Goal: Entertainment & Leisure: Consume media (video, audio)

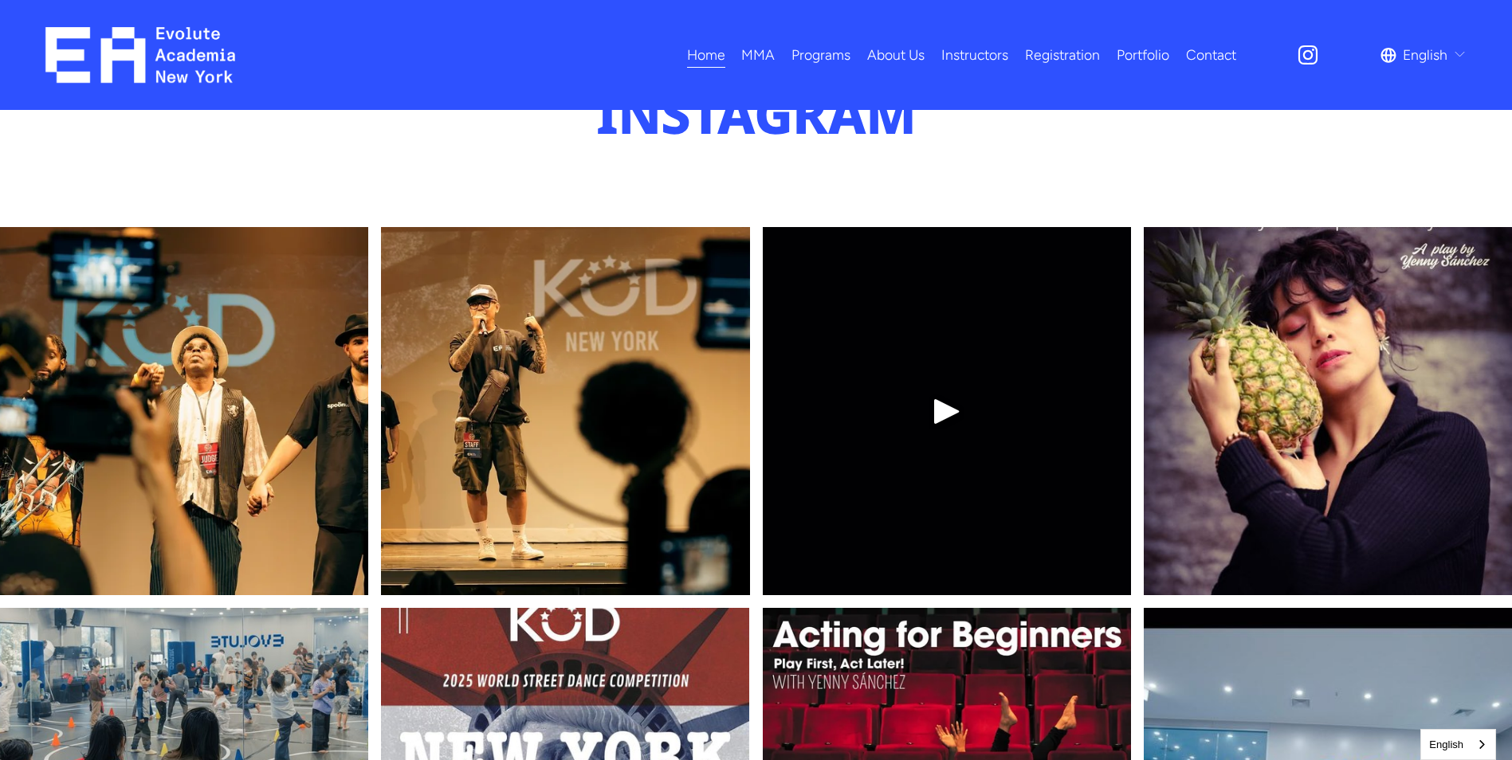
scroll to position [5796, 0]
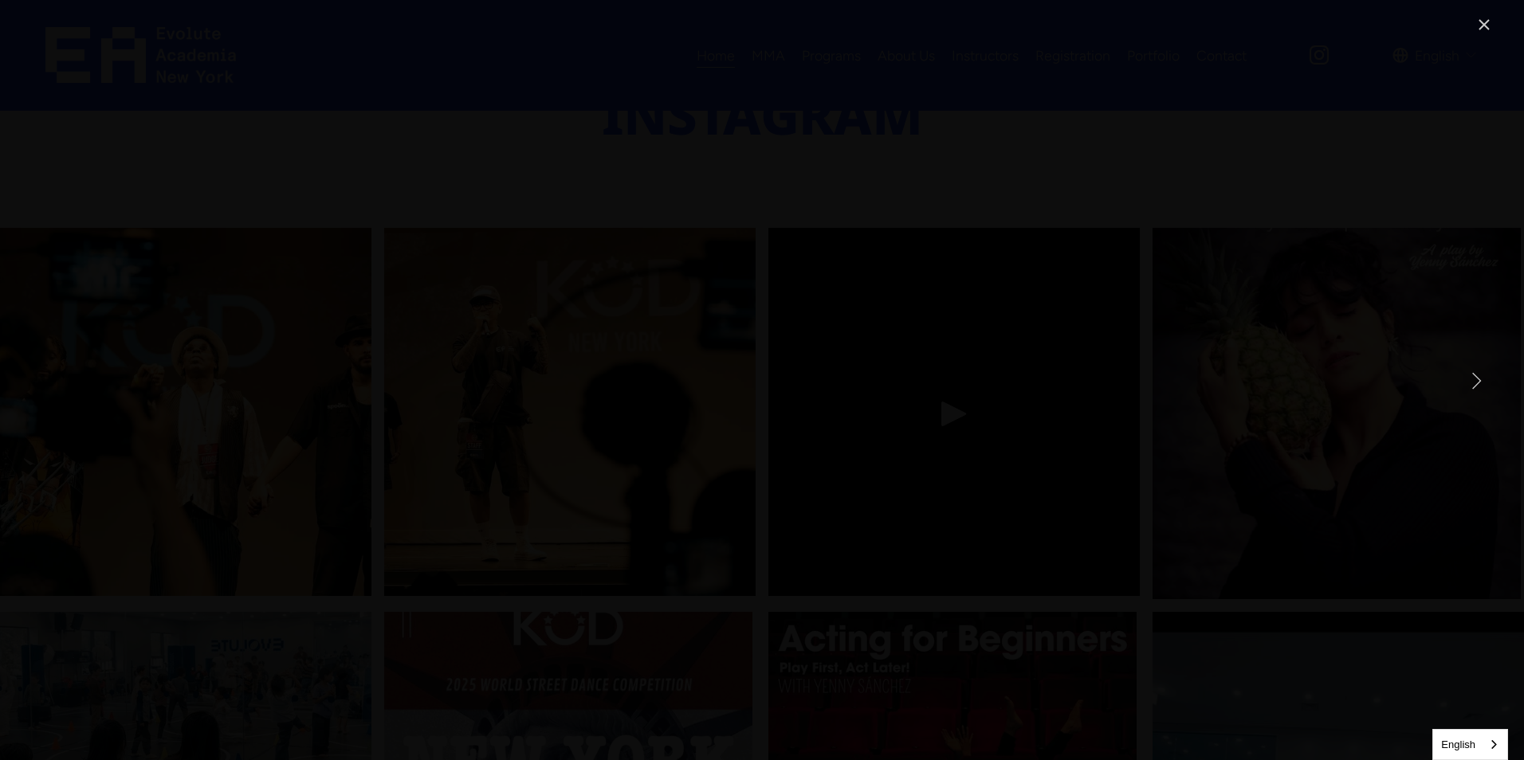
click at [1481, 378] on link "Next Item" at bounding box center [1476, 380] width 35 height 35
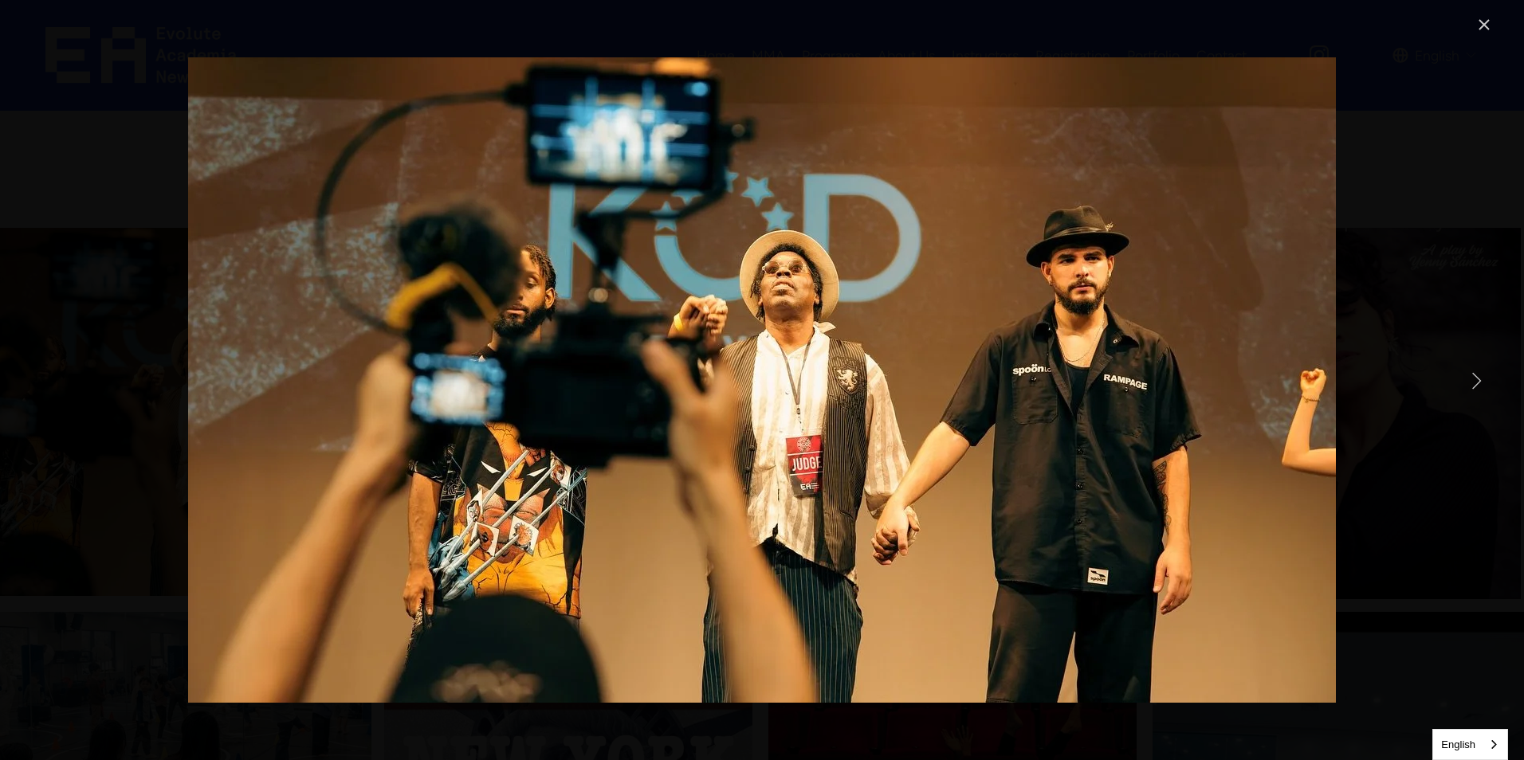
click at [1477, 379] on link "Next Item" at bounding box center [1476, 380] width 35 height 35
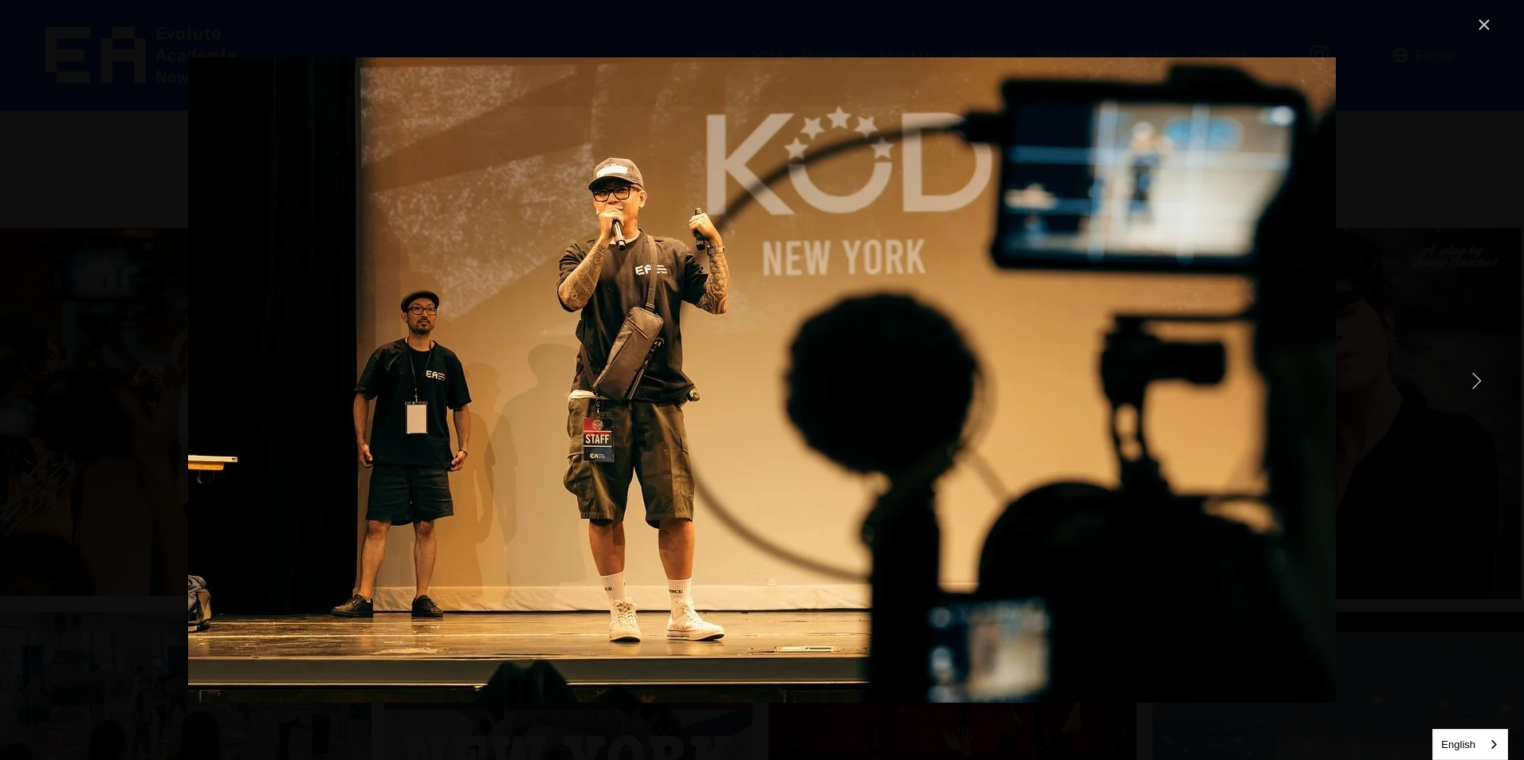
click at [1477, 379] on link "Next Item" at bounding box center [1476, 380] width 35 height 35
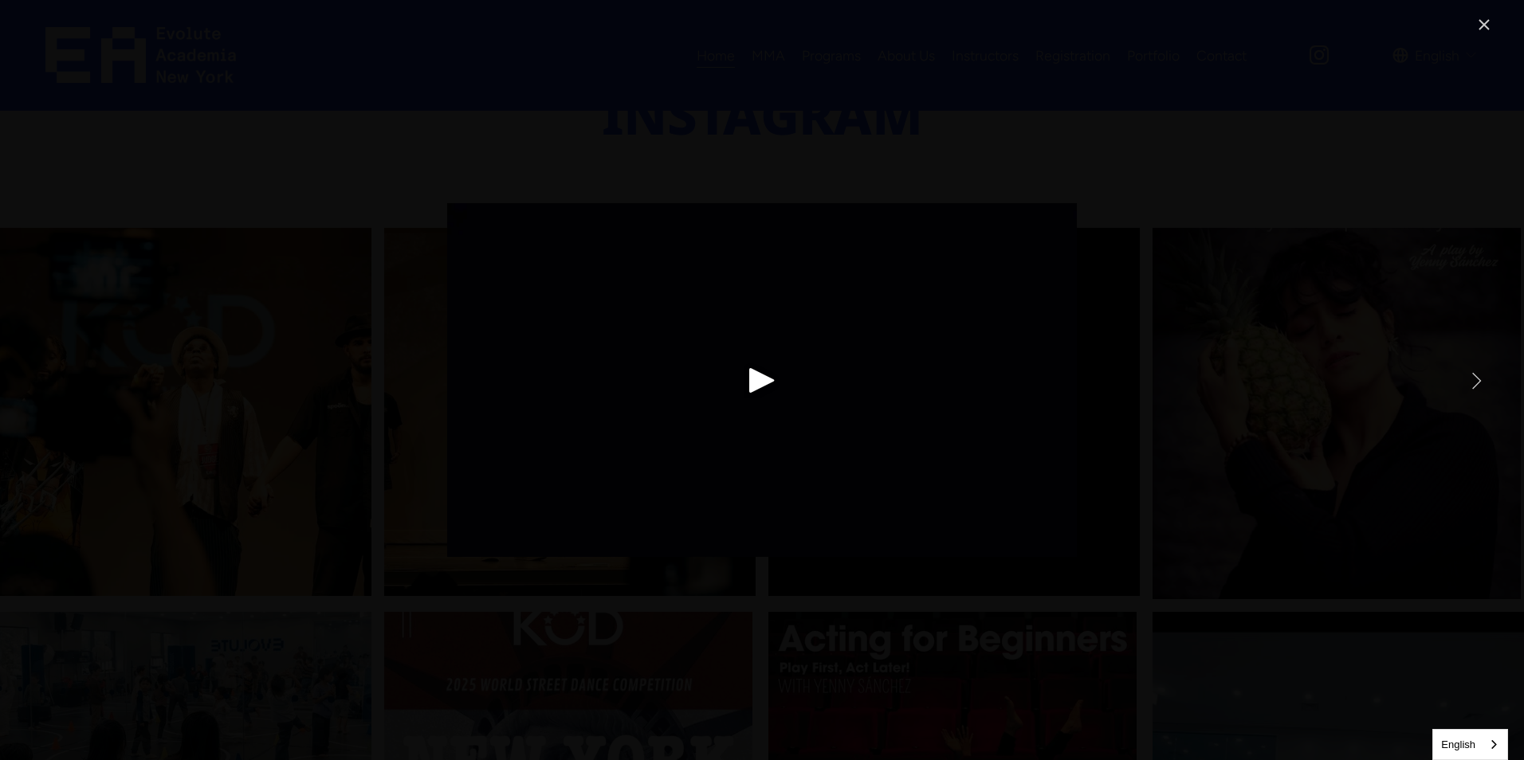
click at [1477, 379] on link "Next Item" at bounding box center [1476, 380] width 35 height 35
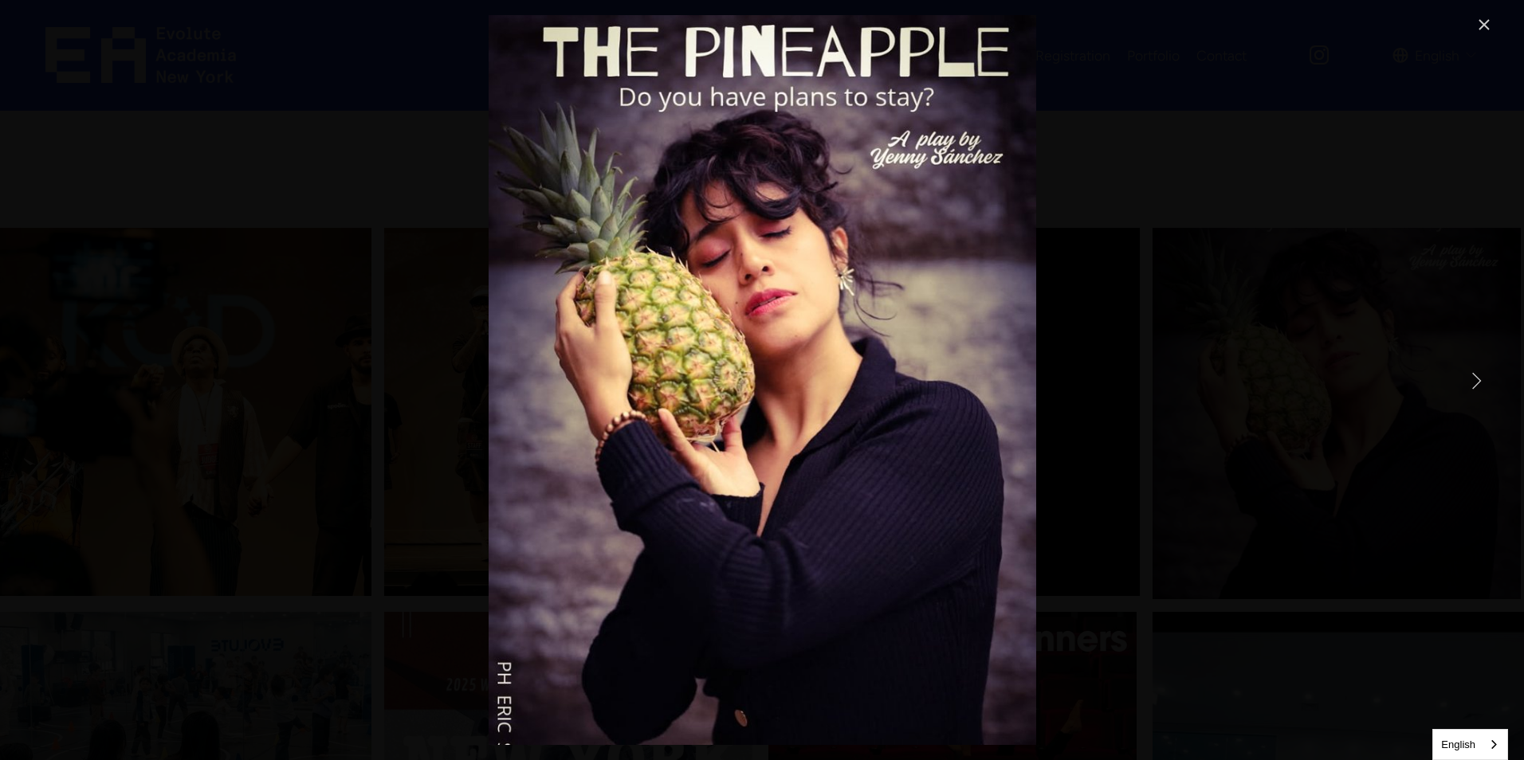
click at [1477, 379] on link "Next Item" at bounding box center [1476, 380] width 35 height 35
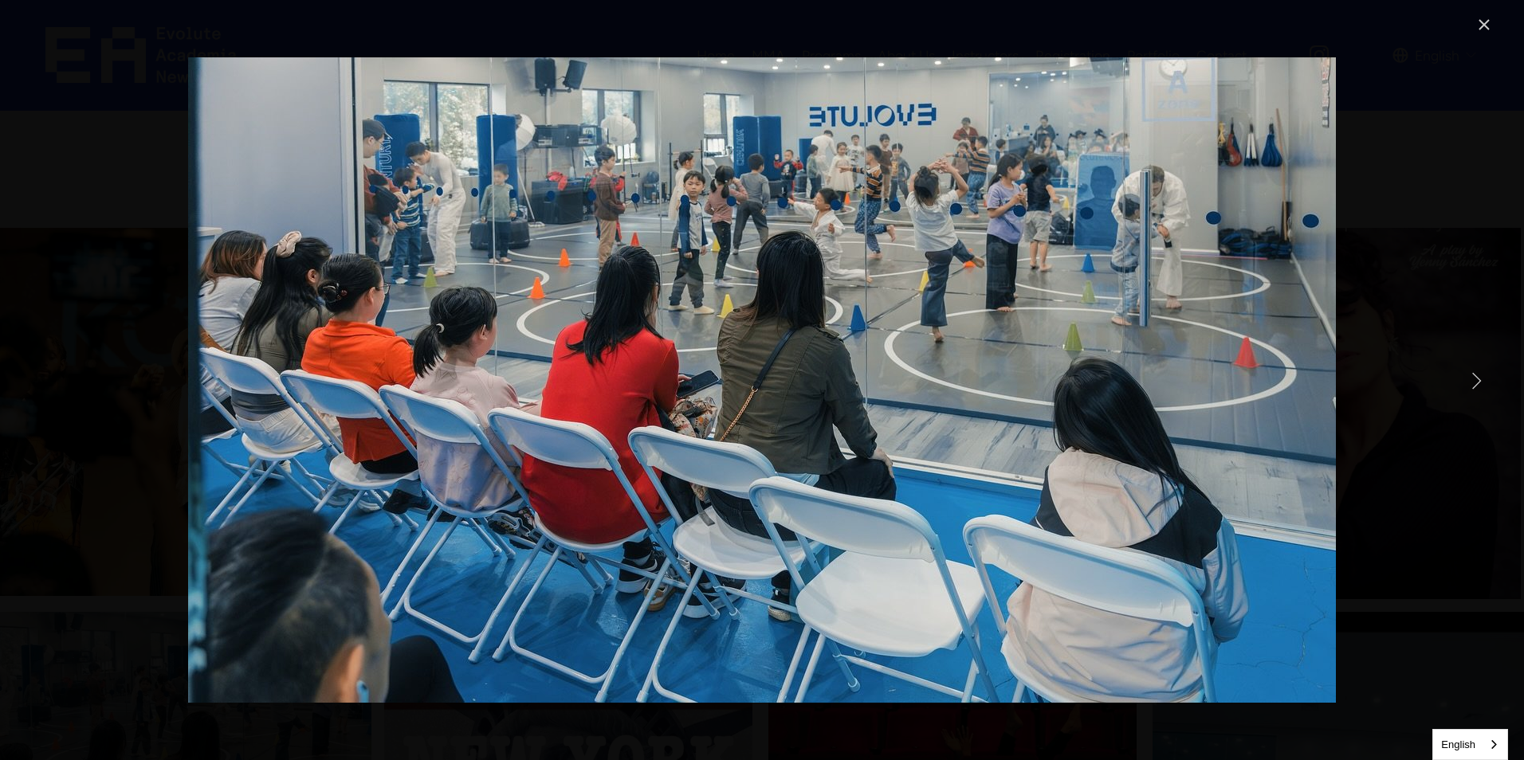
click at [1477, 379] on link "Next Item" at bounding box center [1476, 380] width 35 height 35
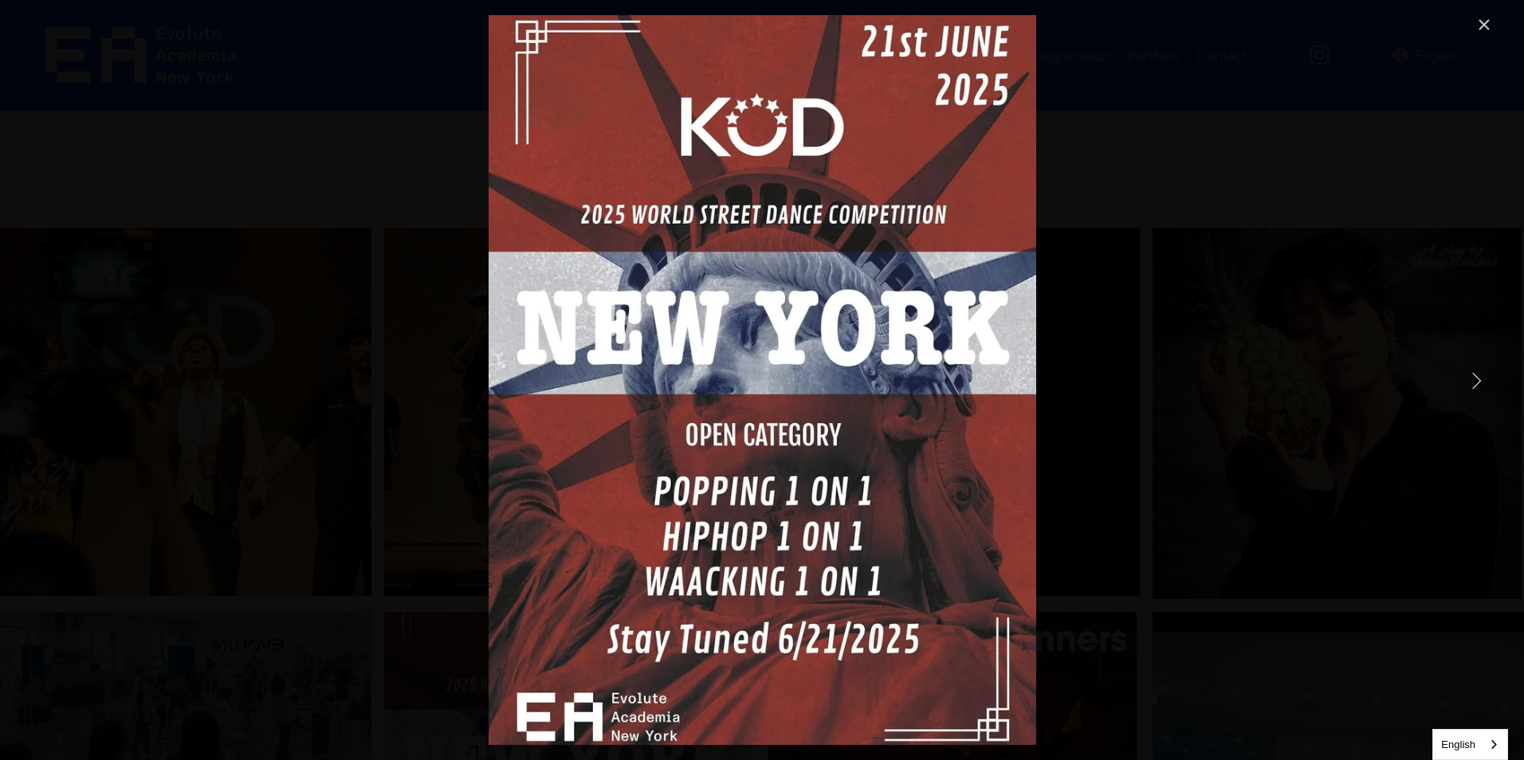
click at [1477, 379] on link "Next Item" at bounding box center [1476, 380] width 35 height 35
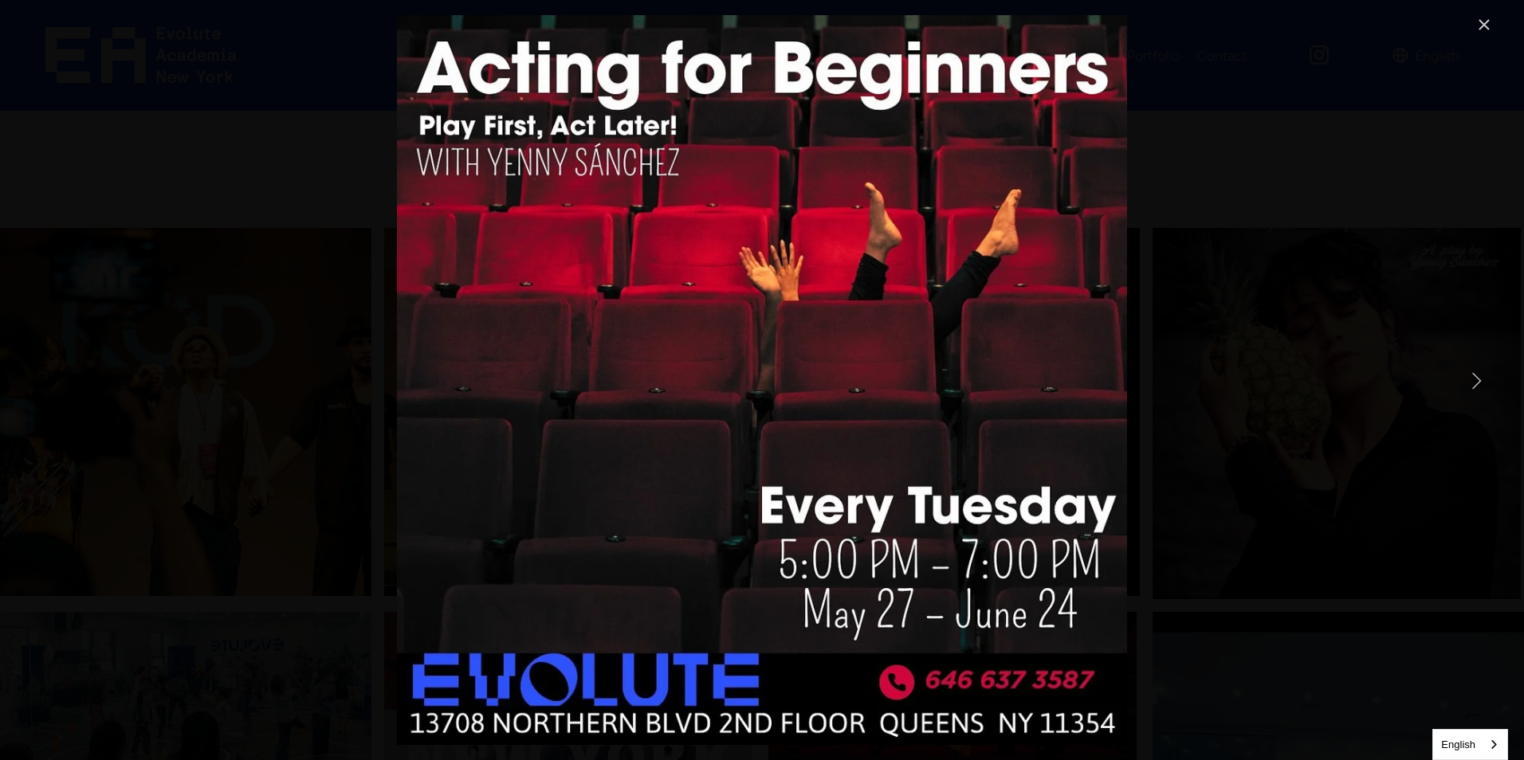
click at [1471, 381] on link "Next Item" at bounding box center [1476, 380] width 35 height 35
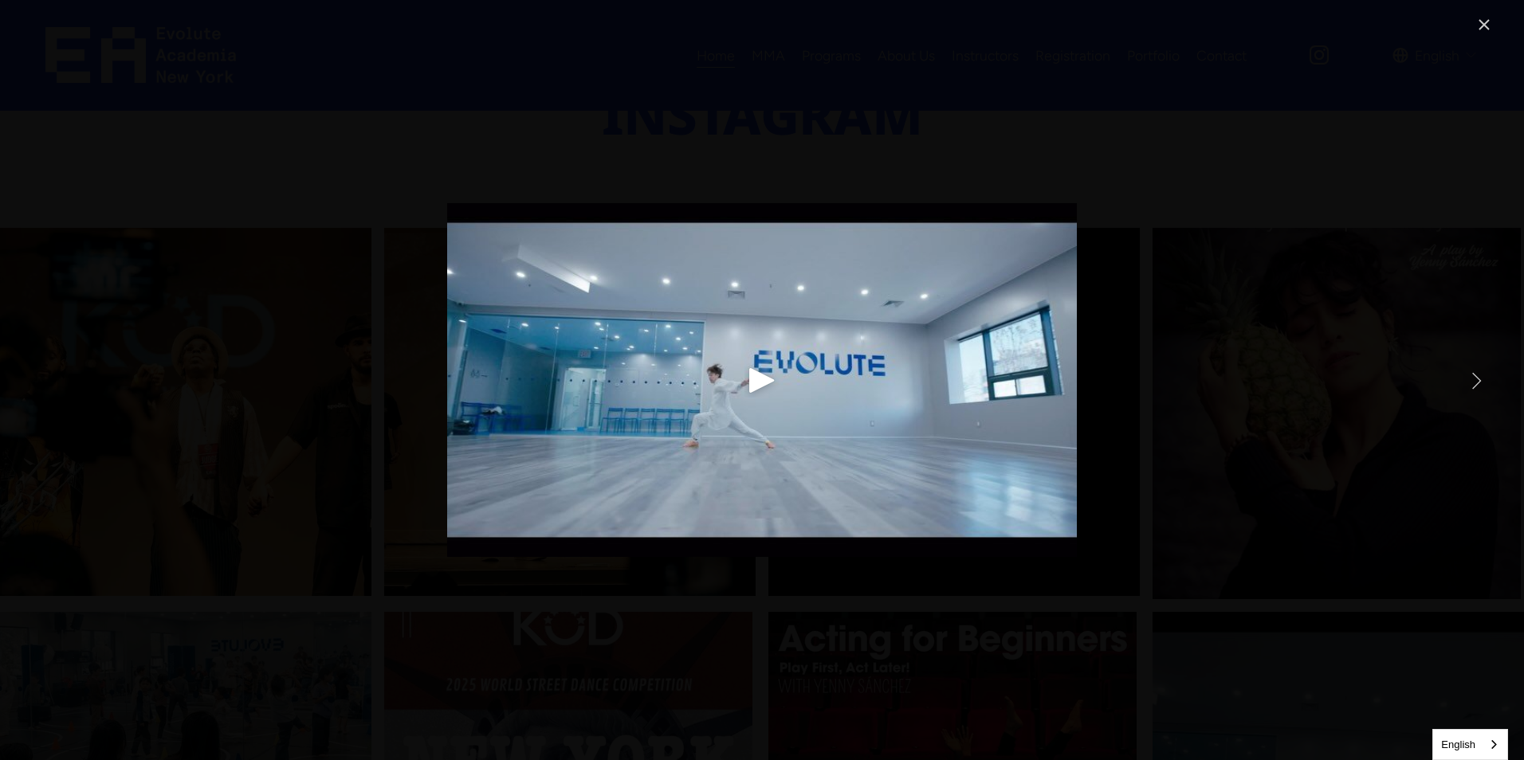
click at [1471, 381] on link "Next Item" at bounding box center [1476, 380] width 35 height 35
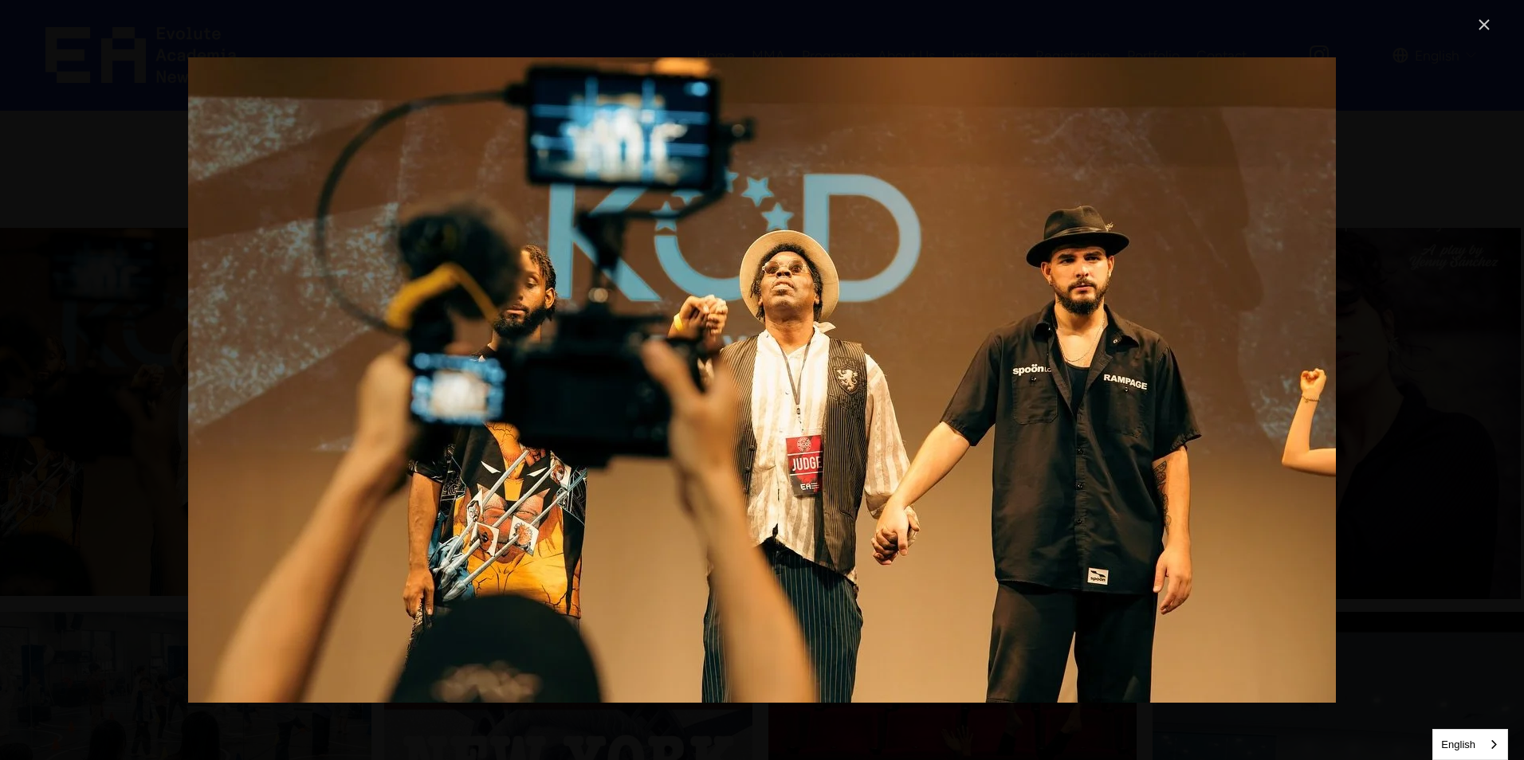
click at [1479, 17] on link "Close" at bounding box center [1484, 24] width 19 height 19
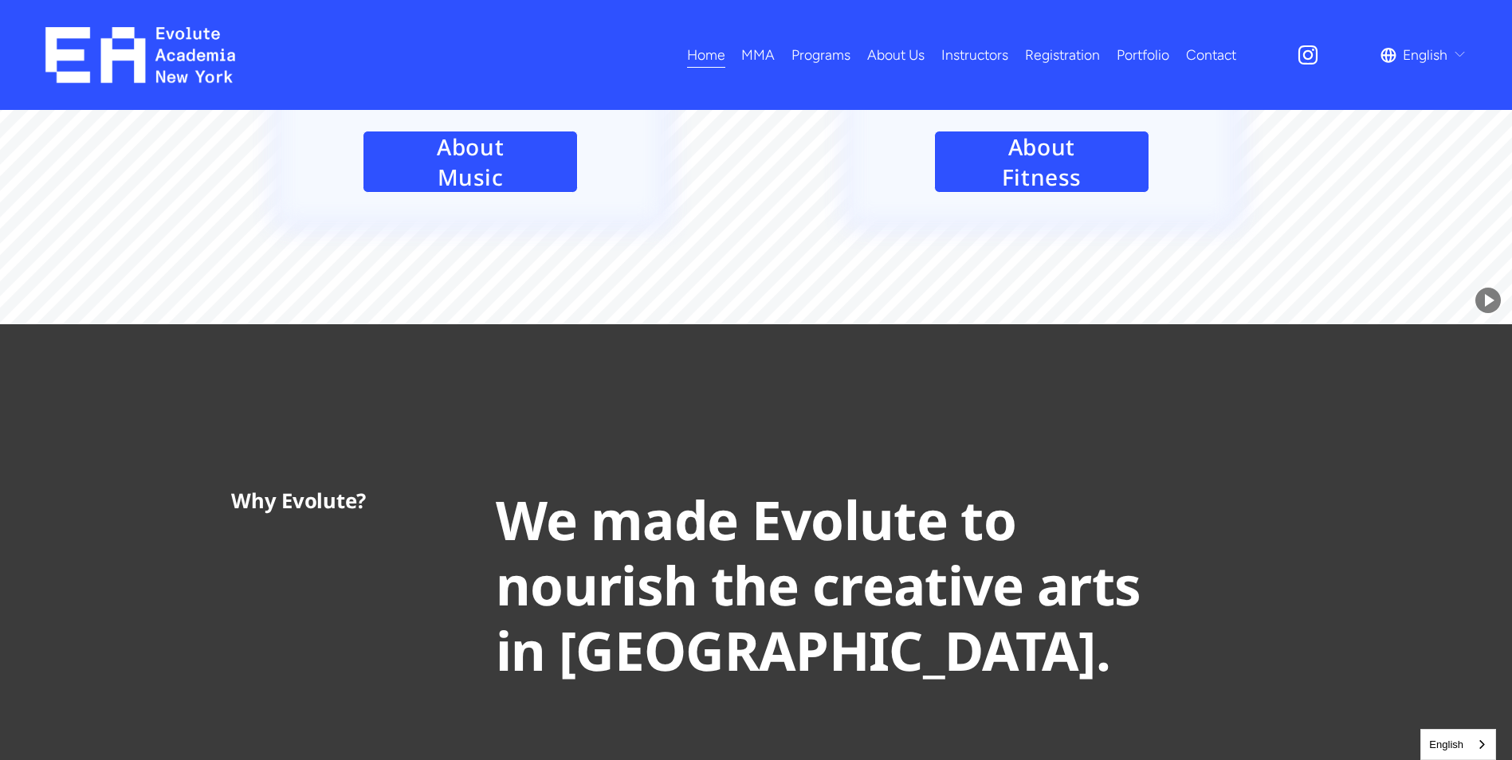
scroll to position [3063, 0]
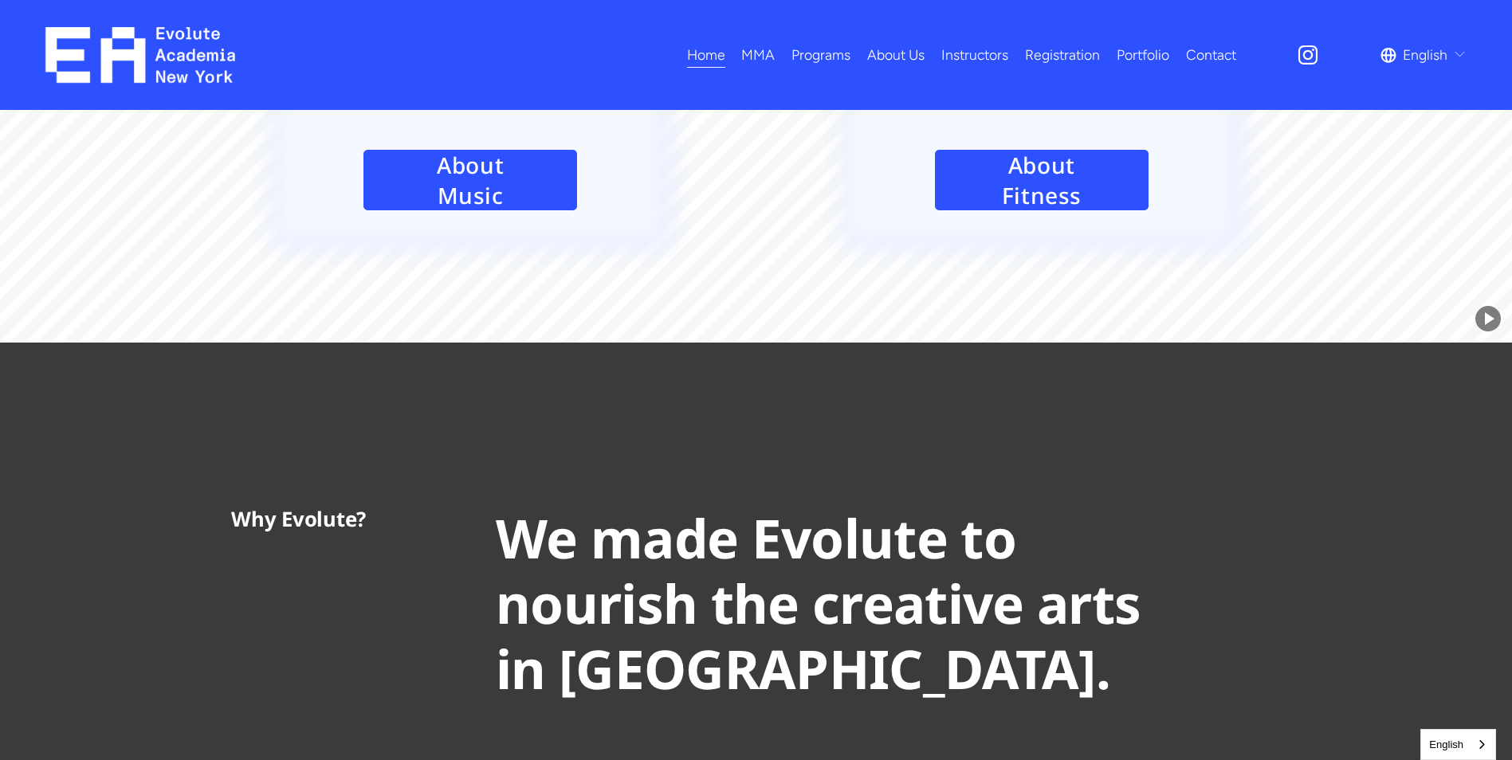
click at [0, 0] on span "Adults MMA" at bounding box center [0, 0] width 0 height 0
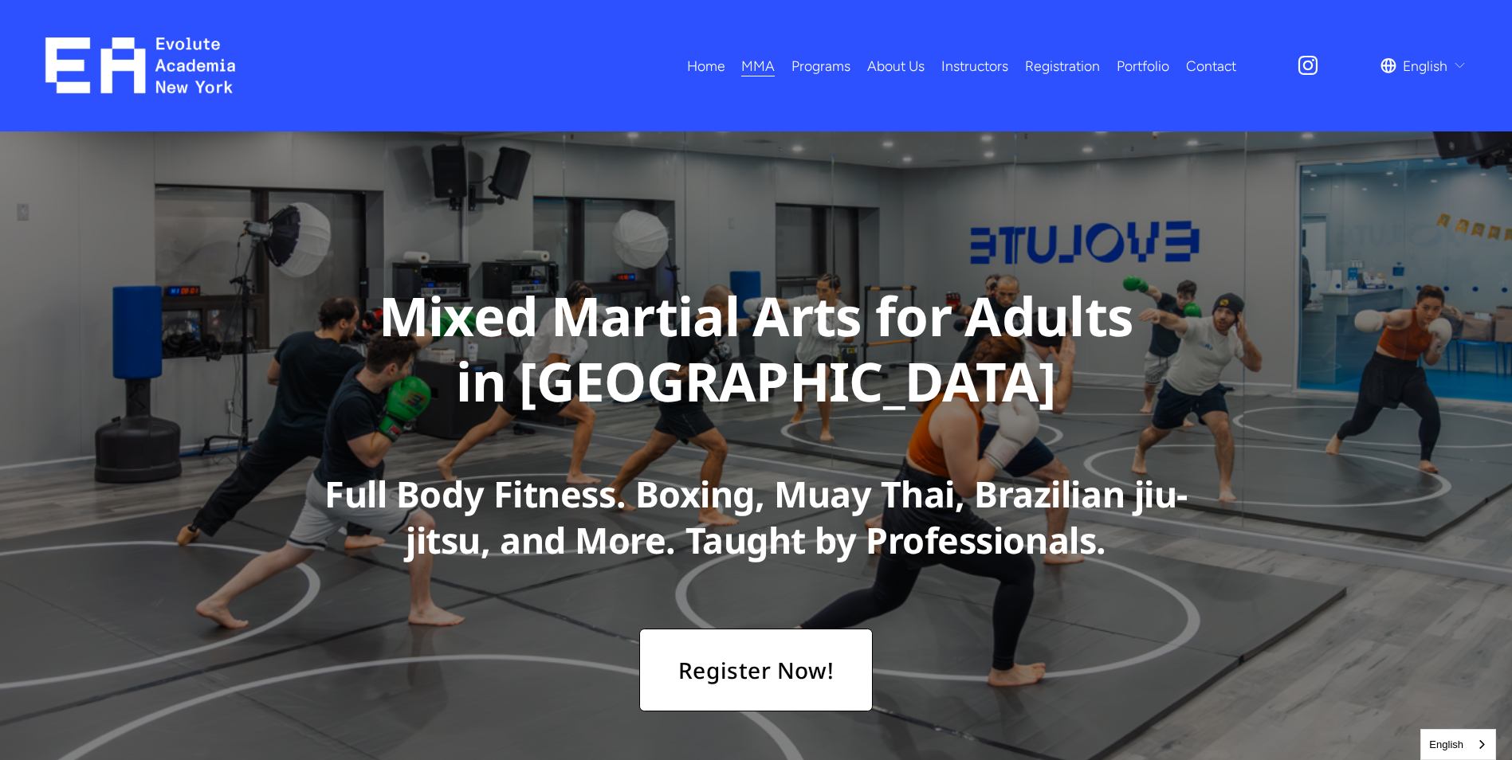
click at [0, 0] on span "Acting" at bounding box center [0, 0] width 0 height 0
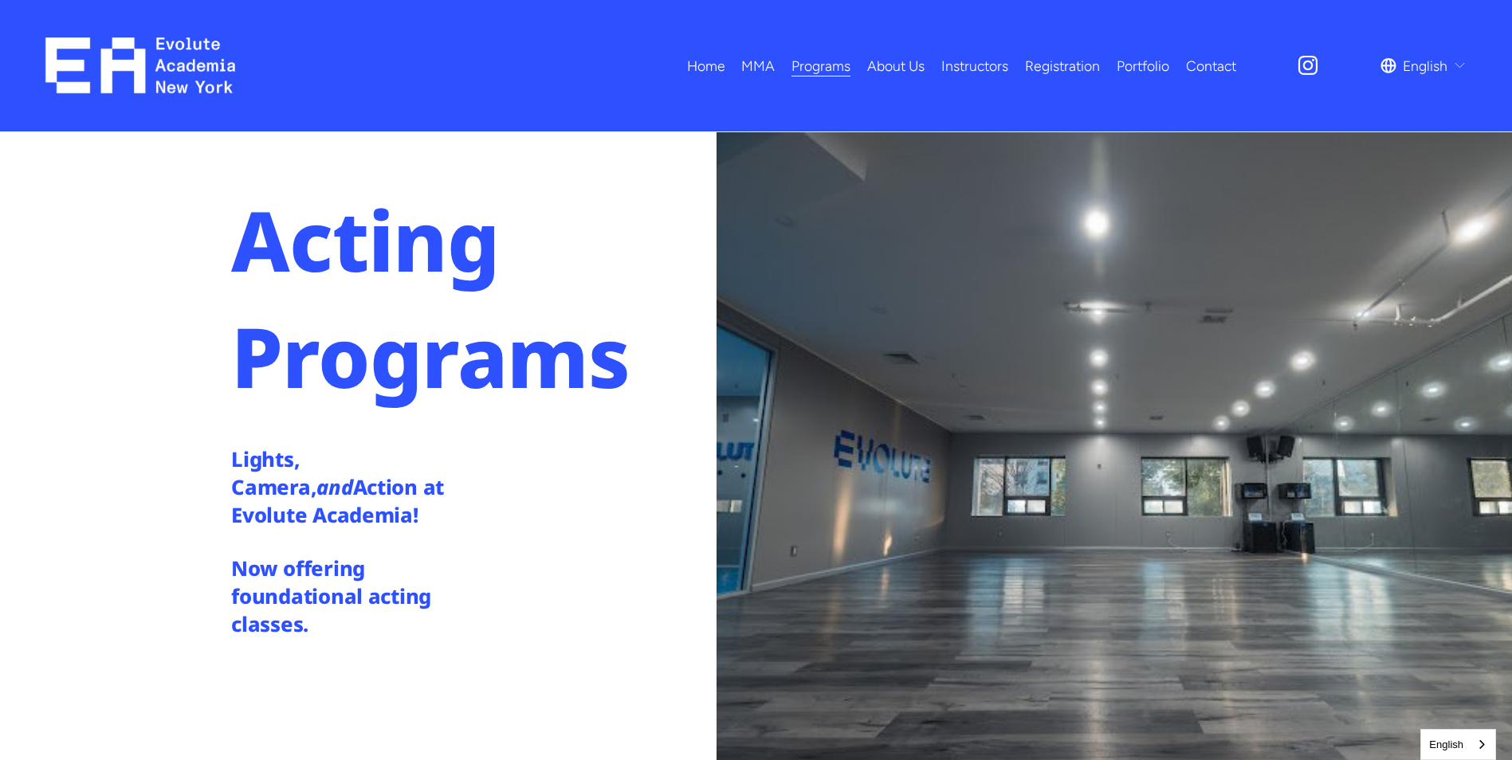
click at [890, 69] on link "About Us" at bounding box center [895, 66] width 57 height 28
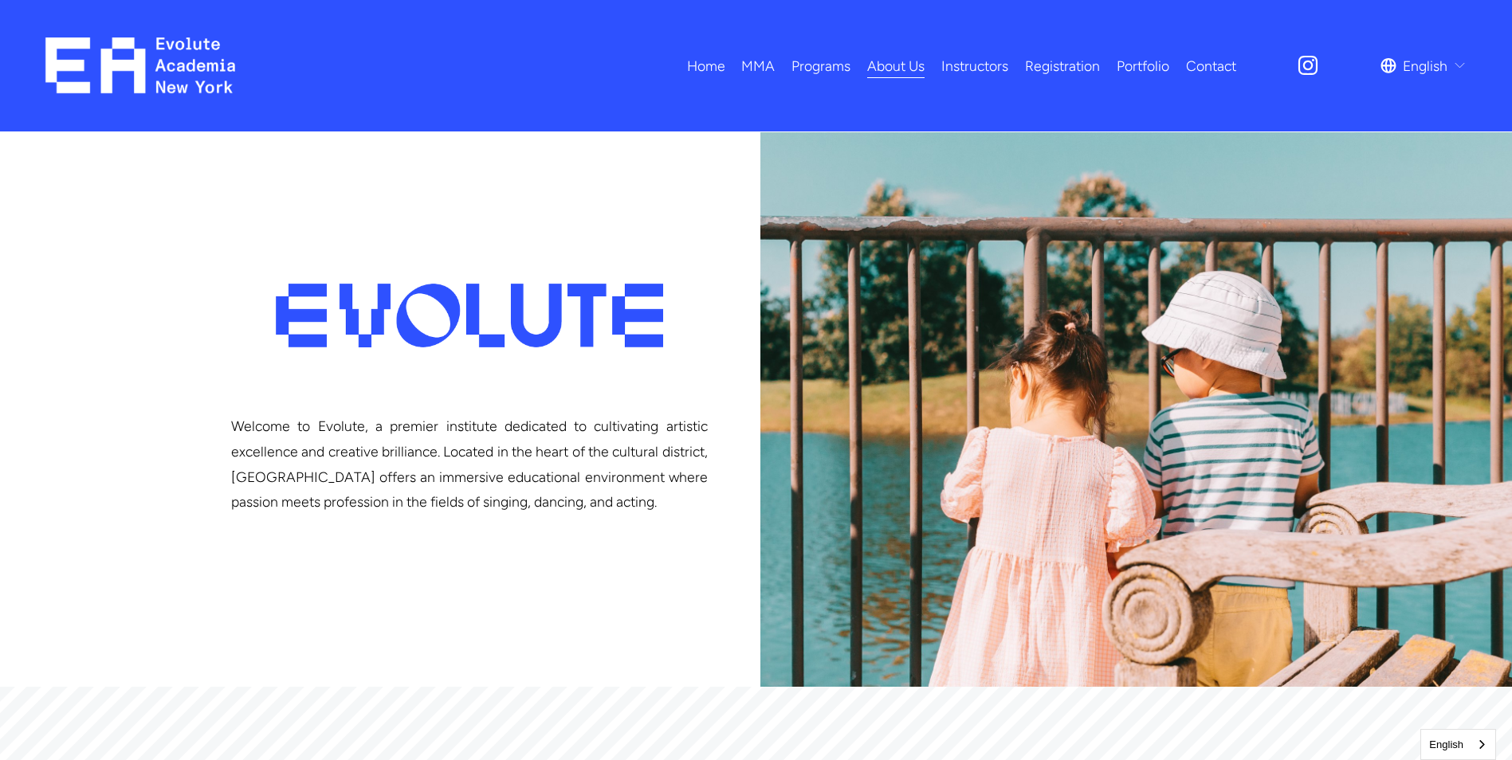
click at [975, 70] on link "Instructors" at bounding box center [974, 66] width 67 height 28
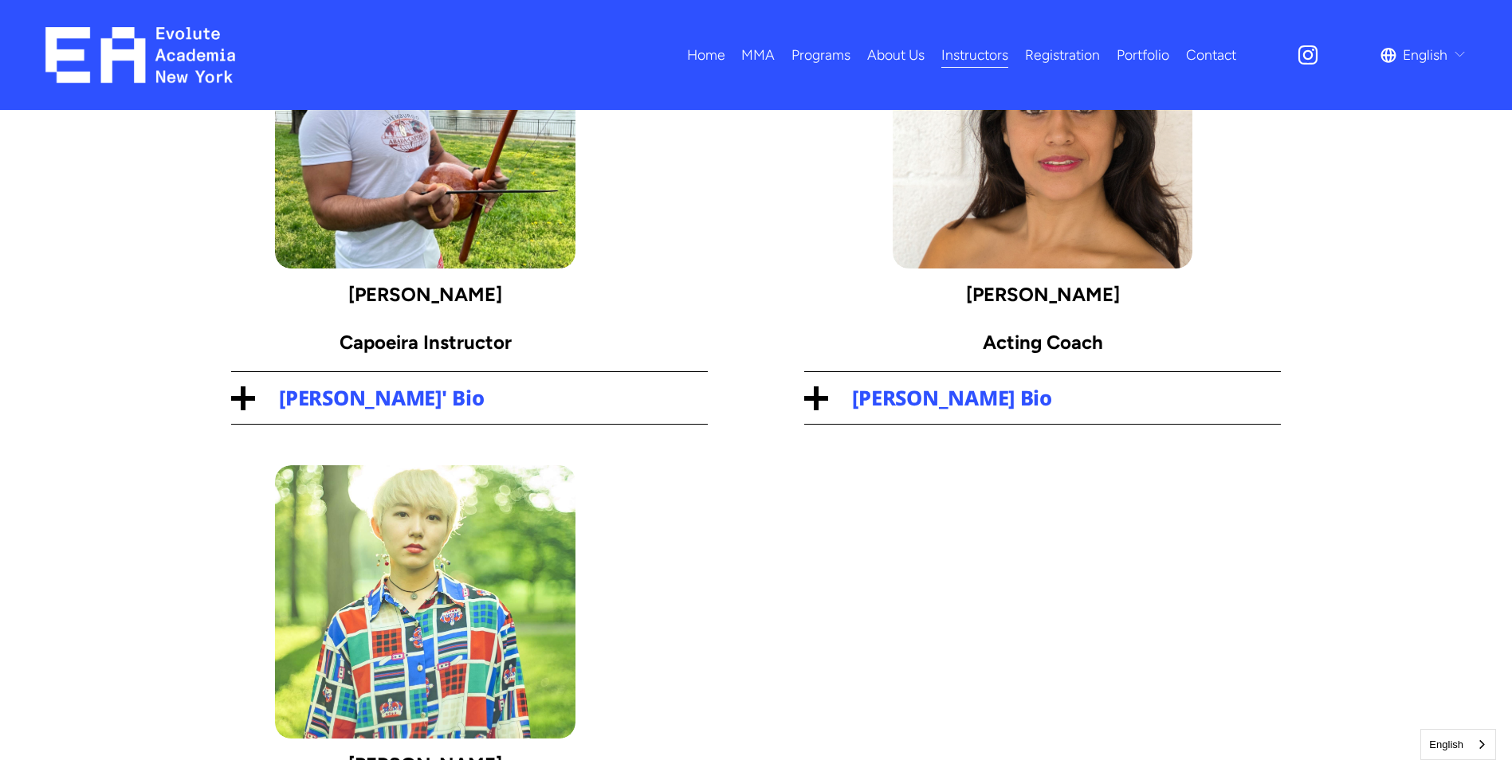
scroll to position [676, 0]
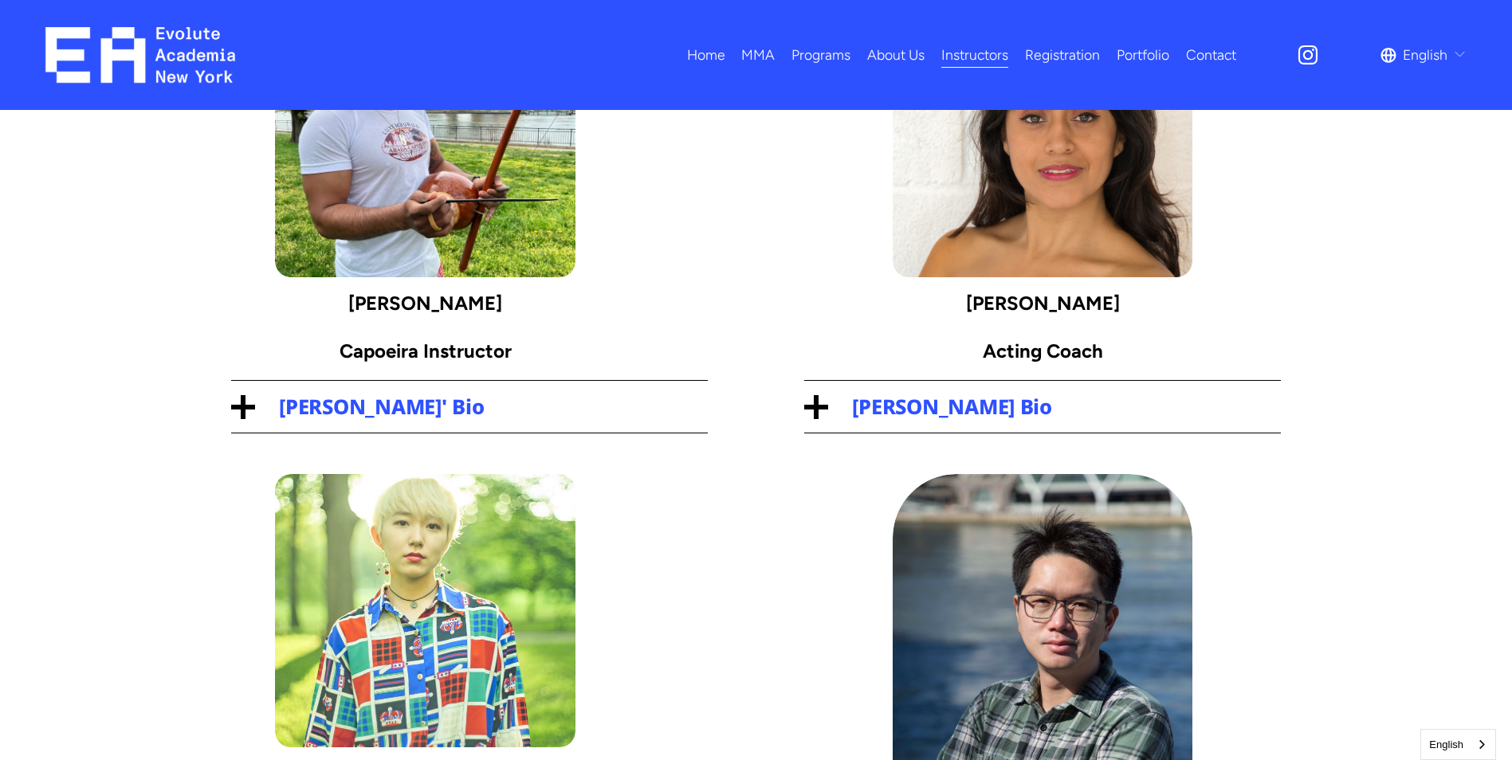
click at [918, 410] on span "Yenny Sánchez's Bio" at bounding box center [1054, 407] width 453 height 28
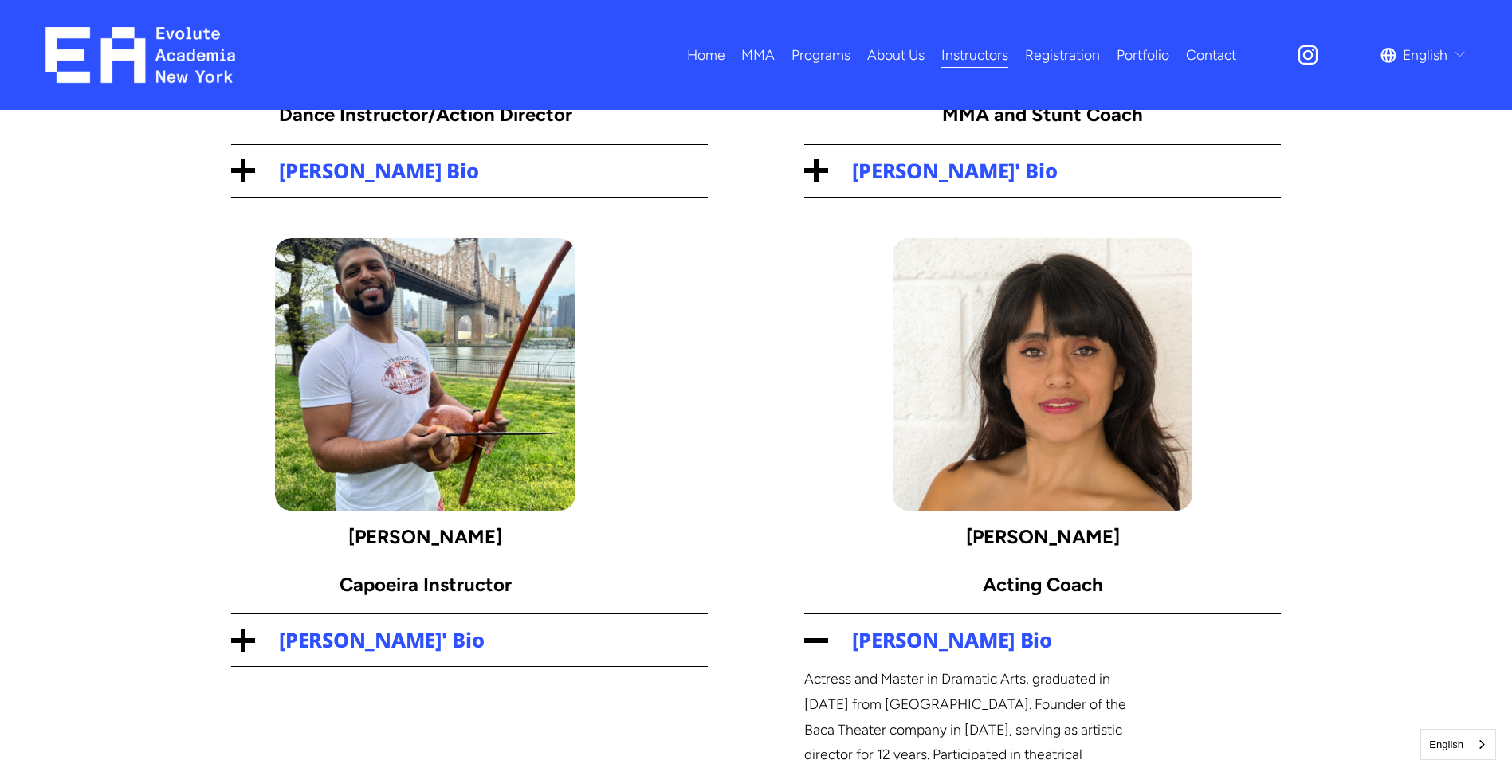
scroll to position [396, 0]
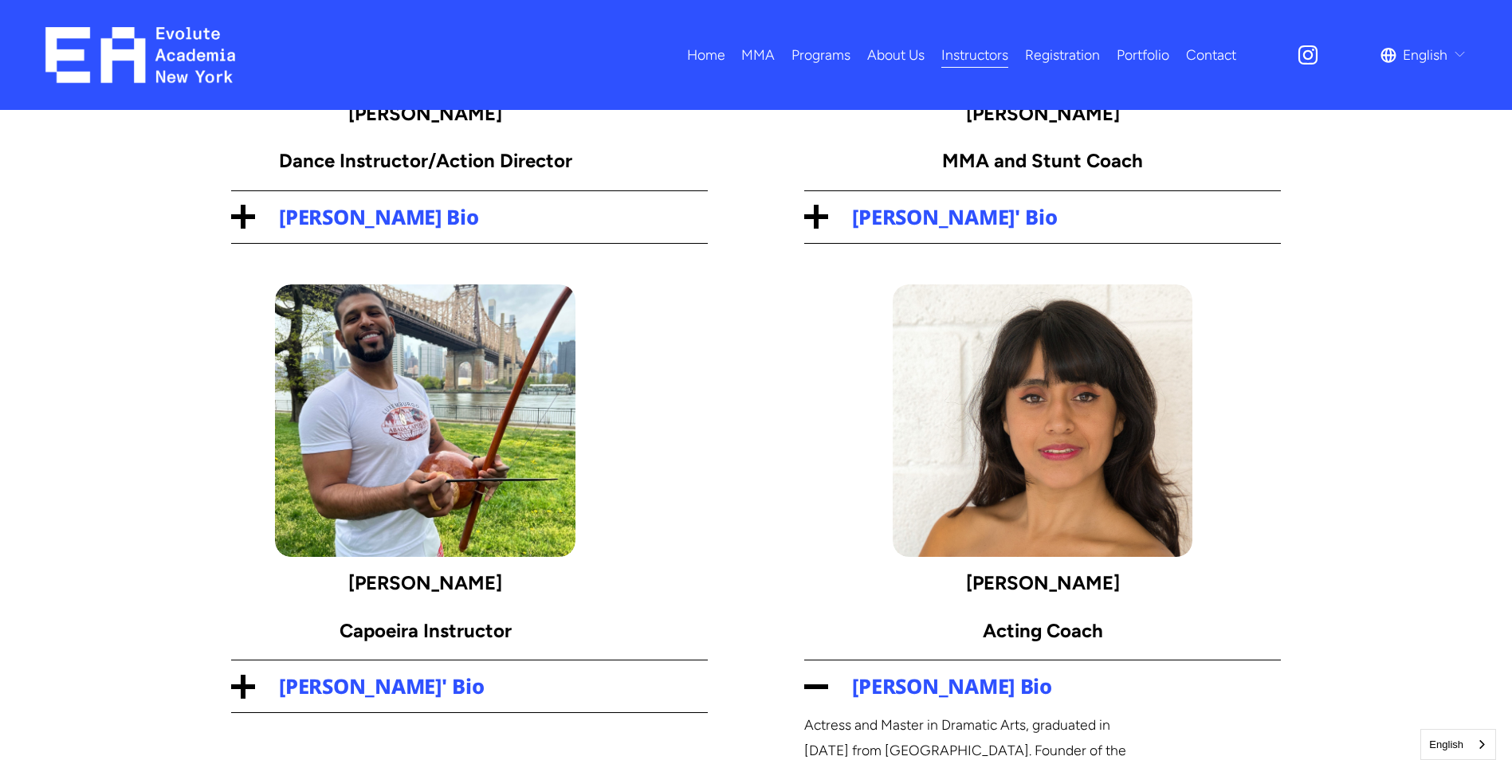
click at [885, 685] on span "Yenny Sánchez's Bio" at bounding box center [1054, 687] width 453 height 28
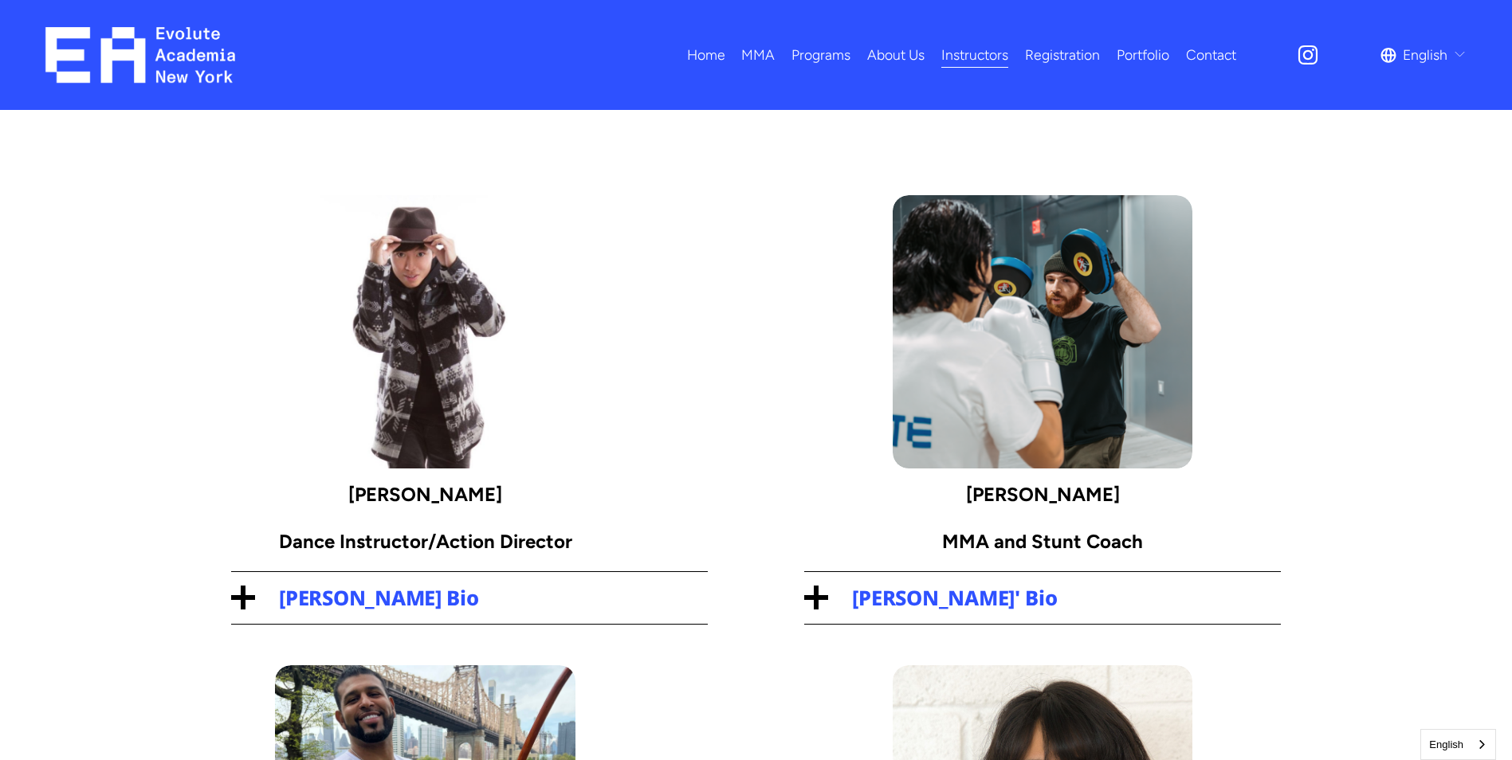
scroll to position [0, 0]
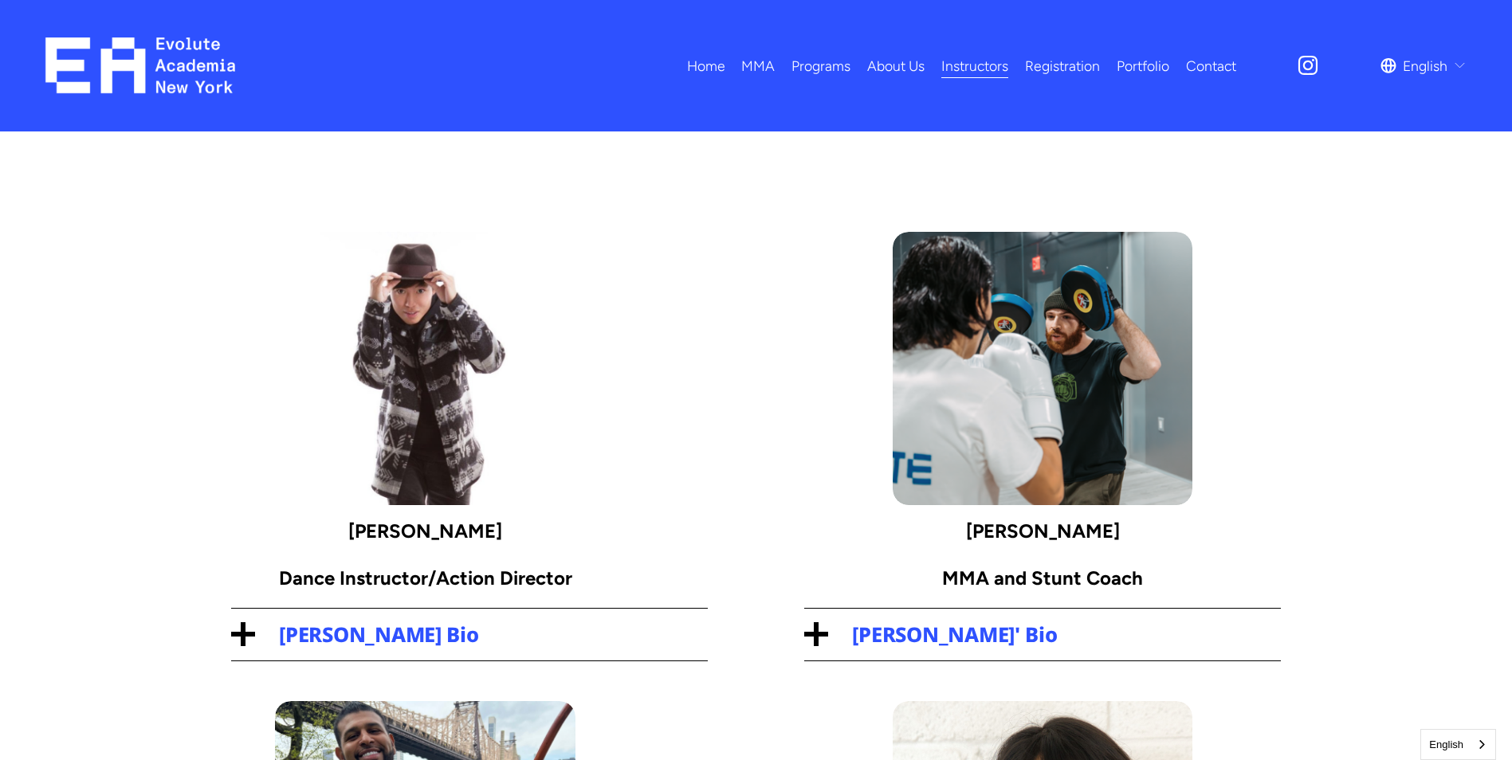
click at [426, 633] on span "Kai Zhang's Bio" at bounding box center [481, 635] width 453 height 28
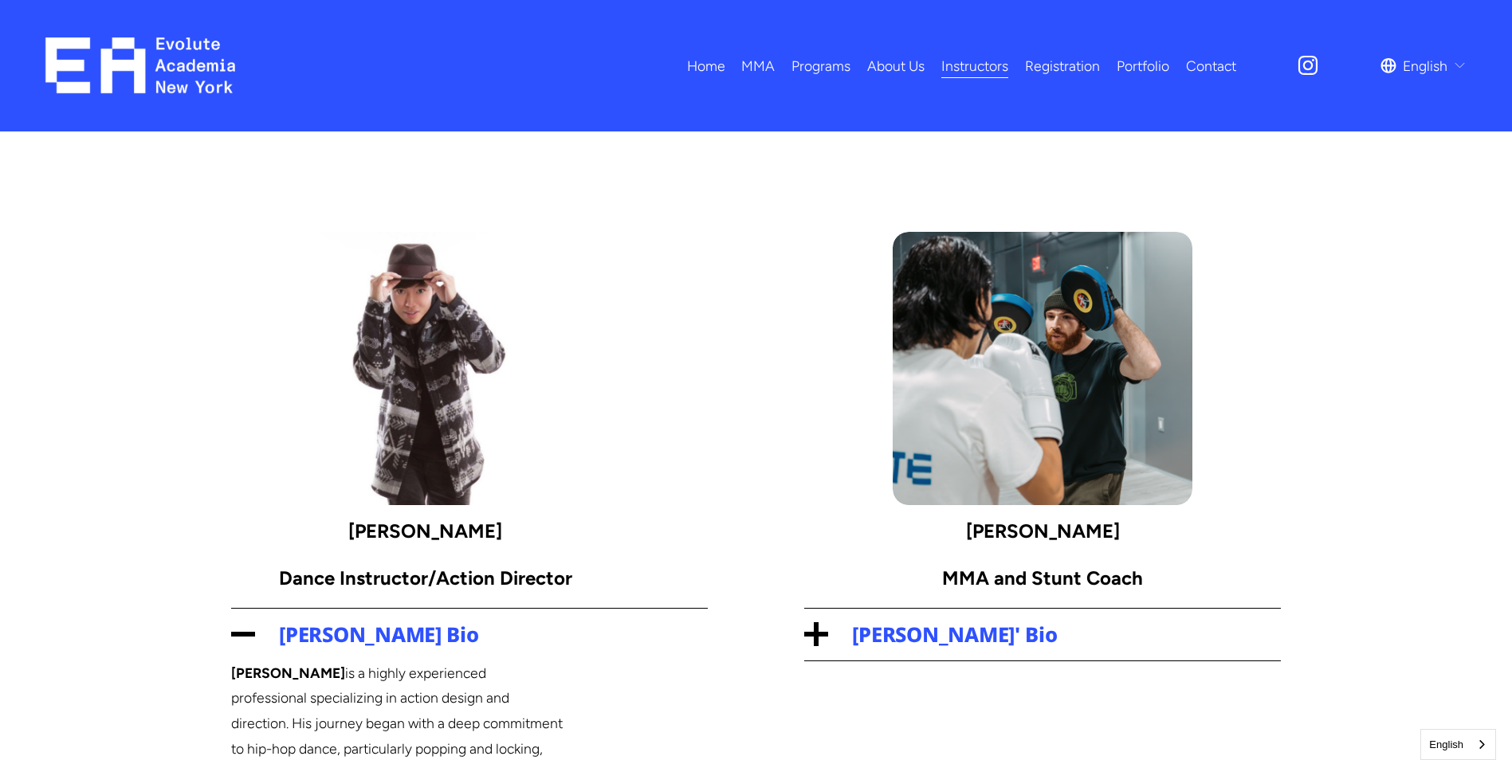
click at [279, 630] on span "Kai Zhang's Bio" at bounding box center [481, 635] width 453 height 28
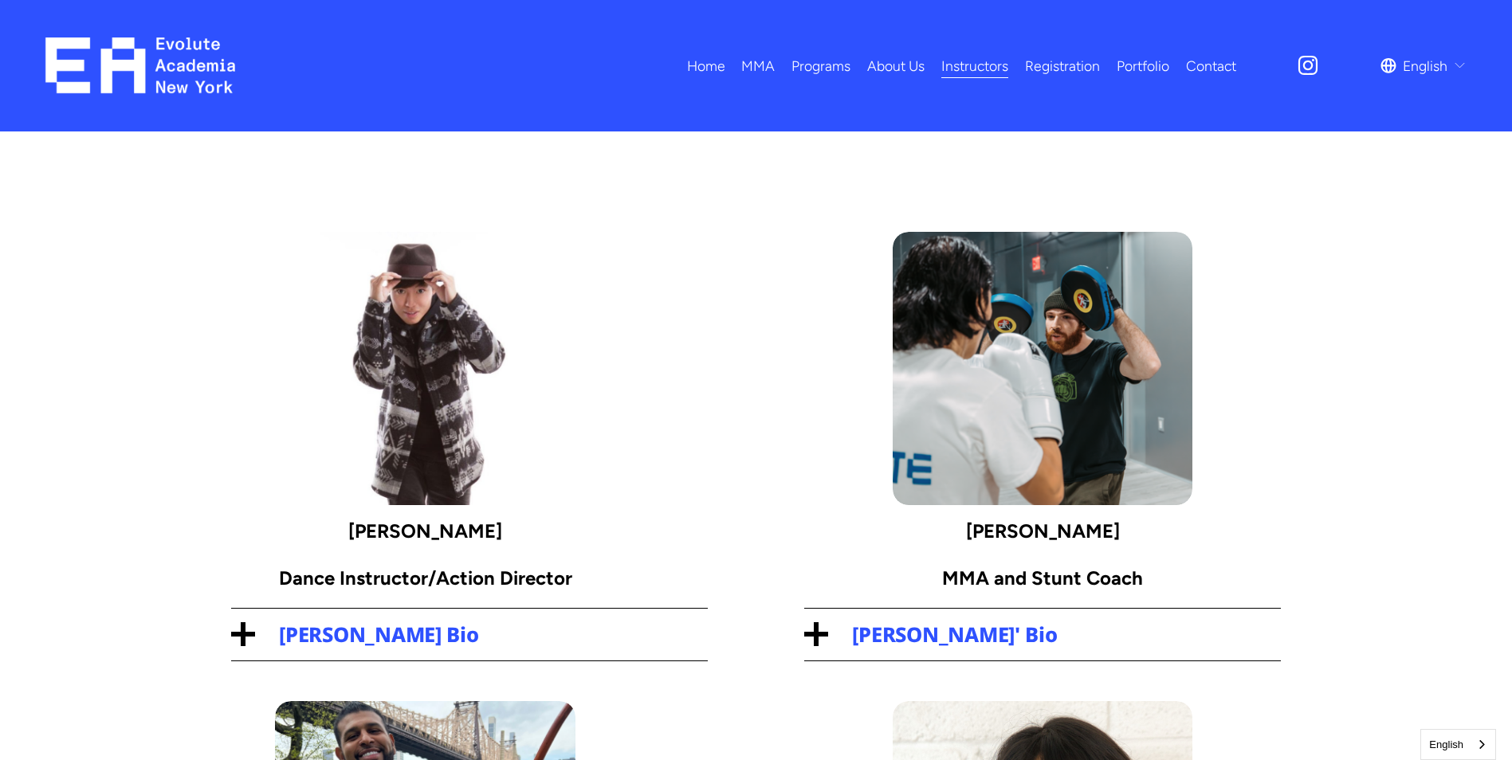
click at [973, 639] on span "Eric Fuchs' Bio" at bounding box center [1054, 635] width 453 height 28
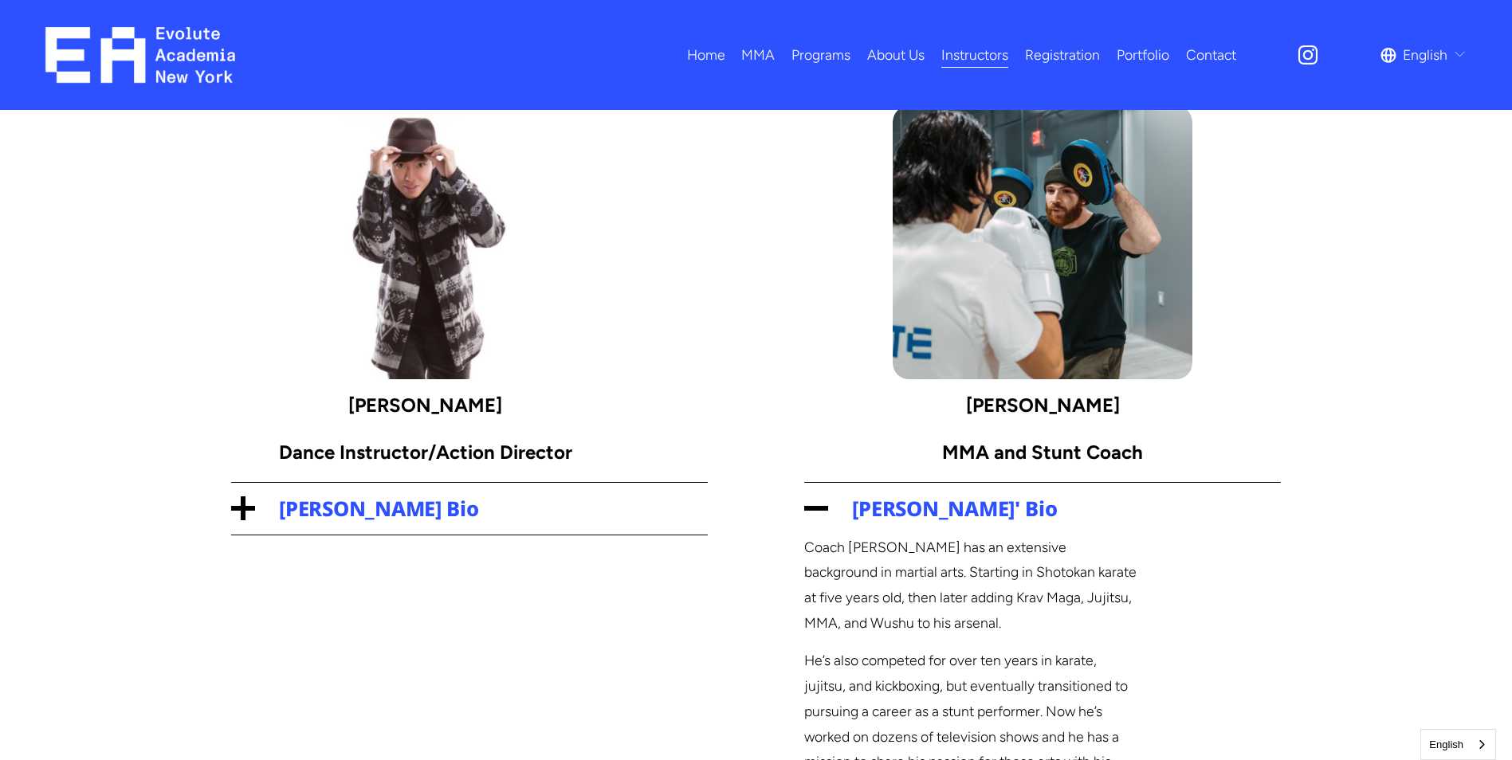
scroll to position [75, 0]
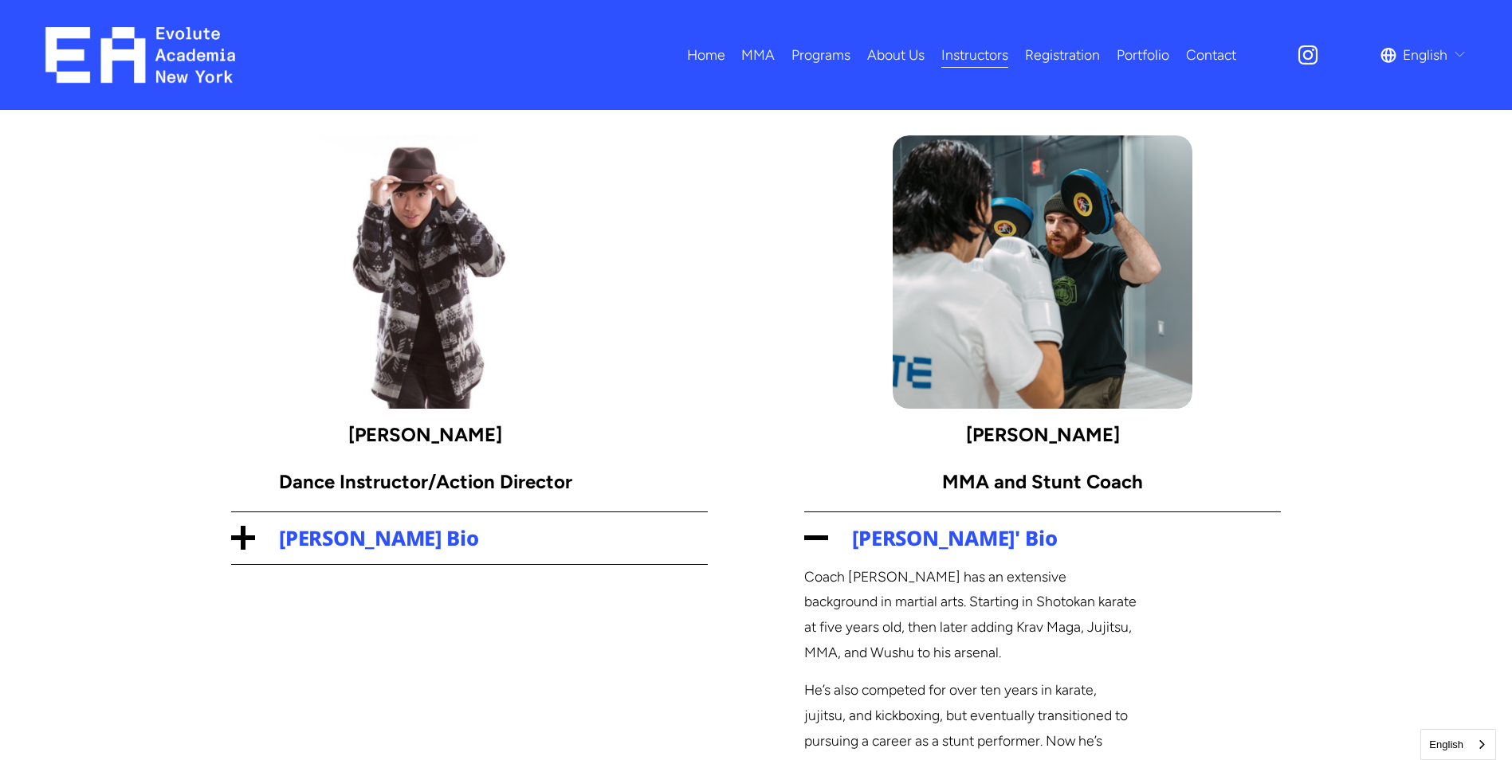
click at [955, 542] on span "Eric Fuchs' Bio" at bounding box center [1054, 538] width 453 height 28
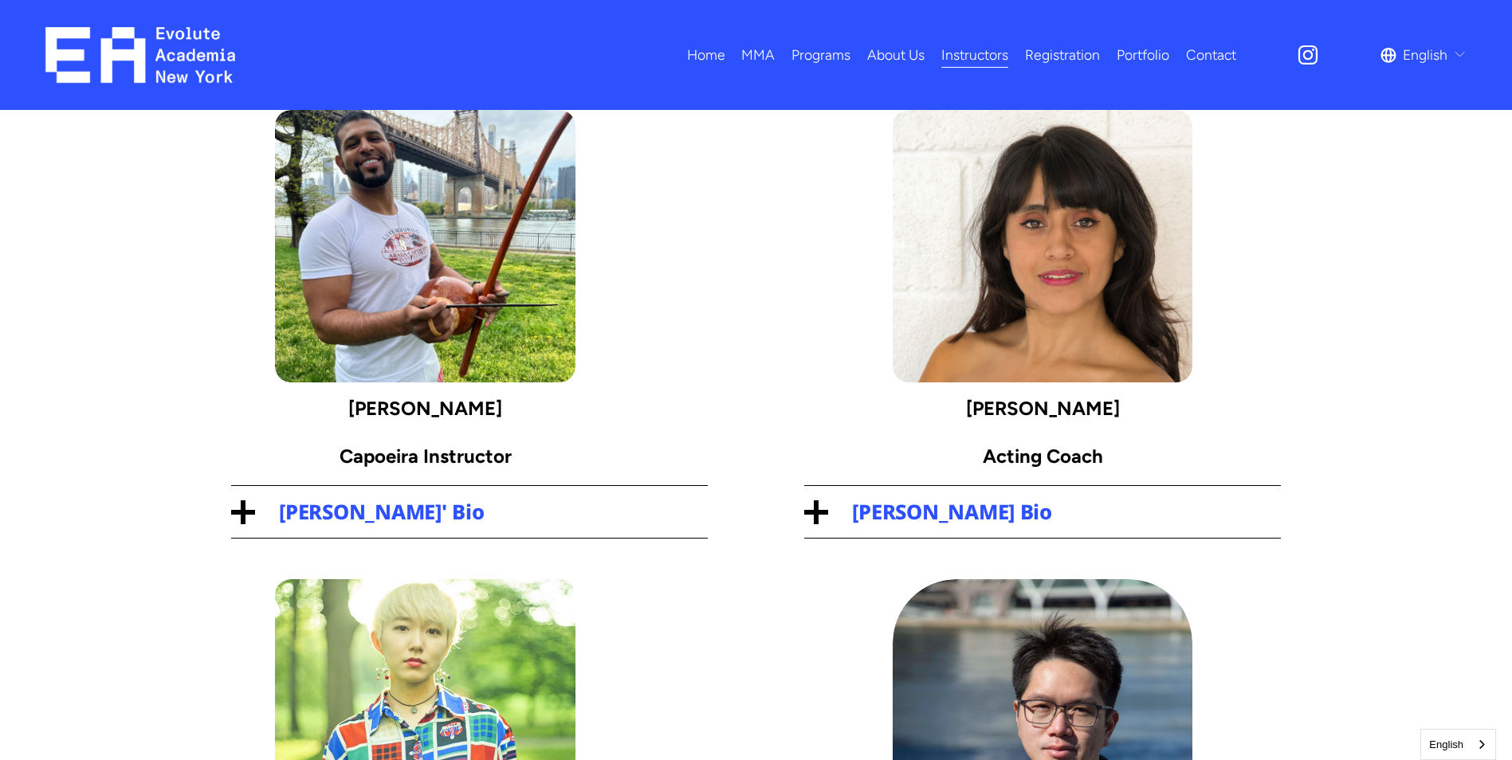
scroll to position [607, 0]
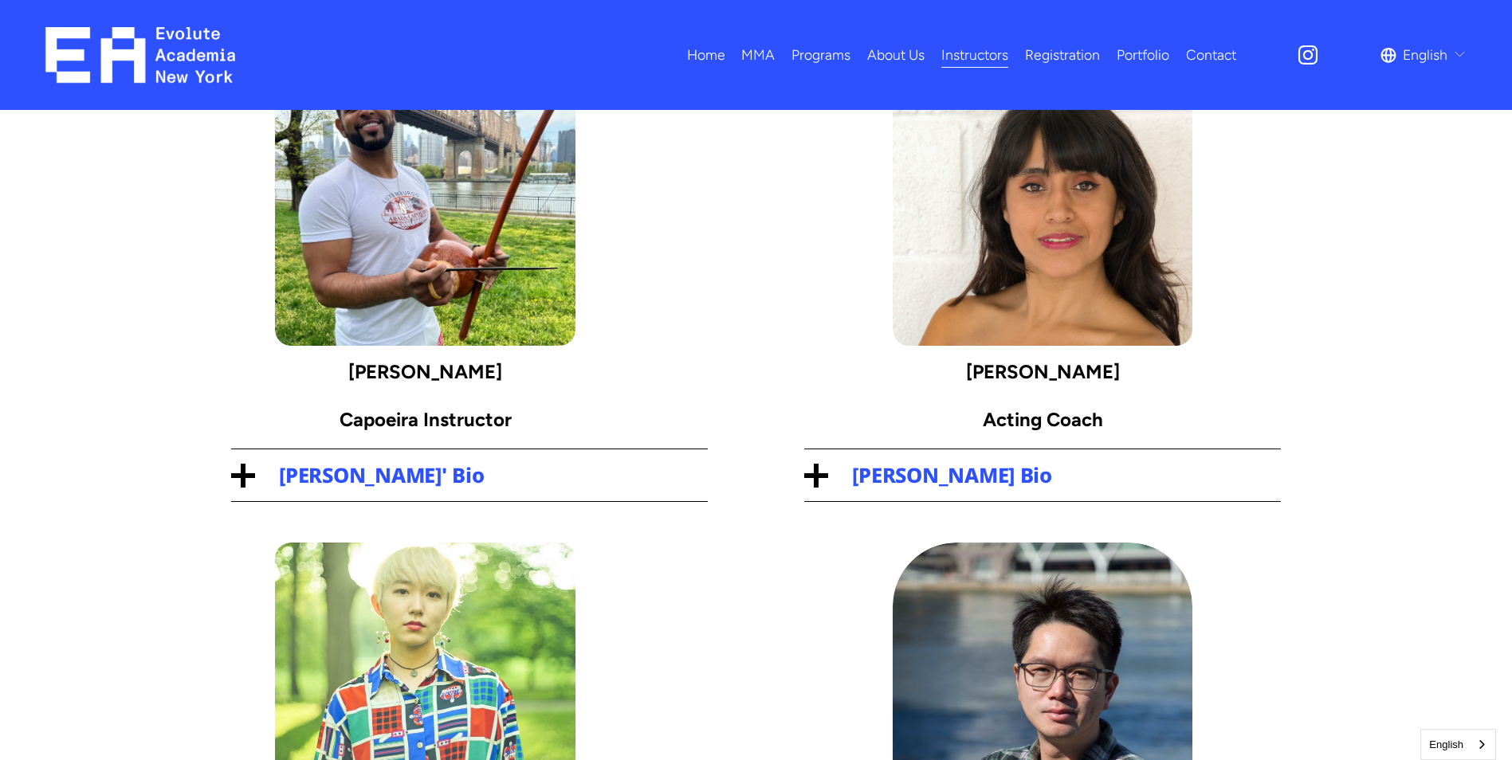
click at [395, 470] on span "Filipe Guedes' Bio" at bounding box center [481, 475] width 453 height 28
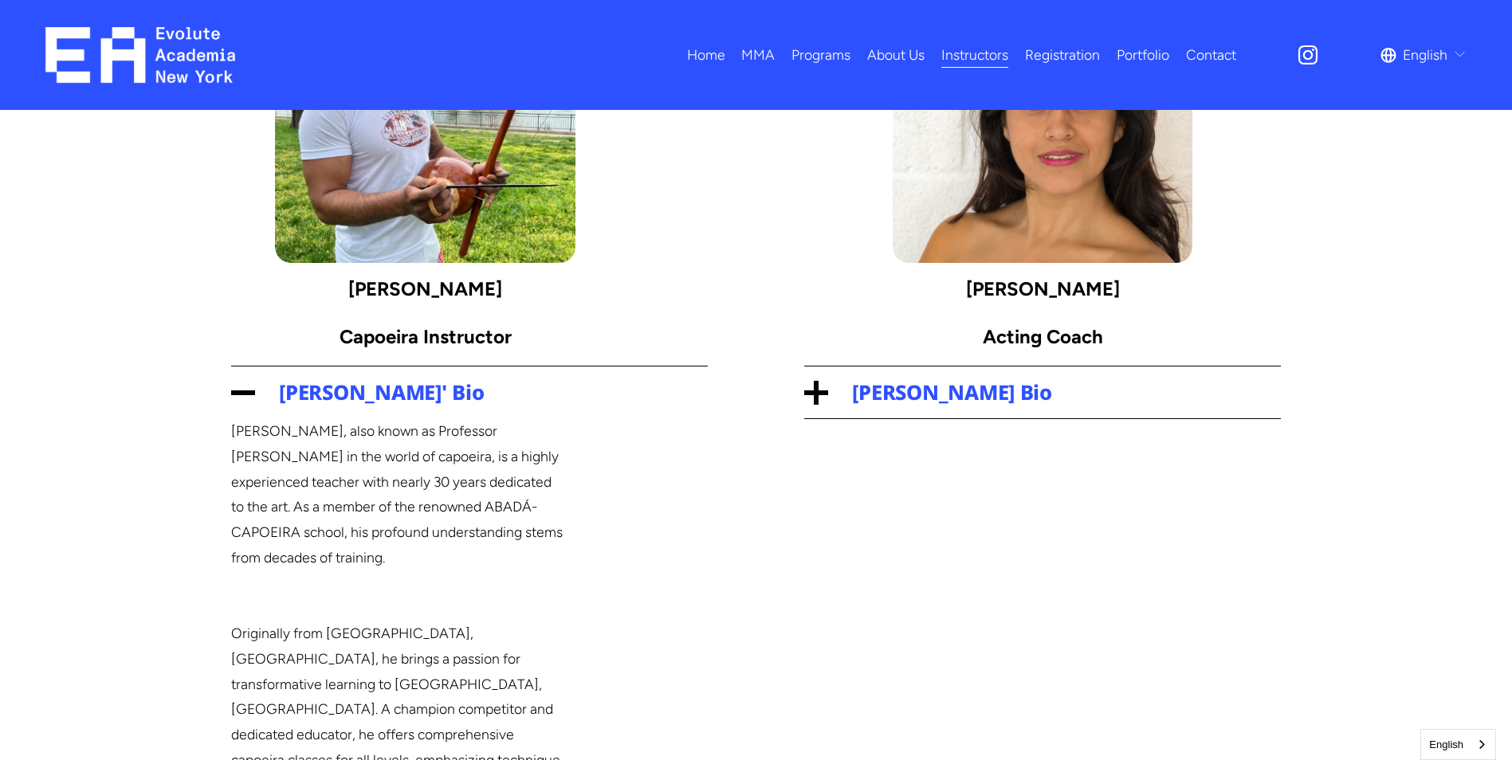
scroll to position [701, 0]
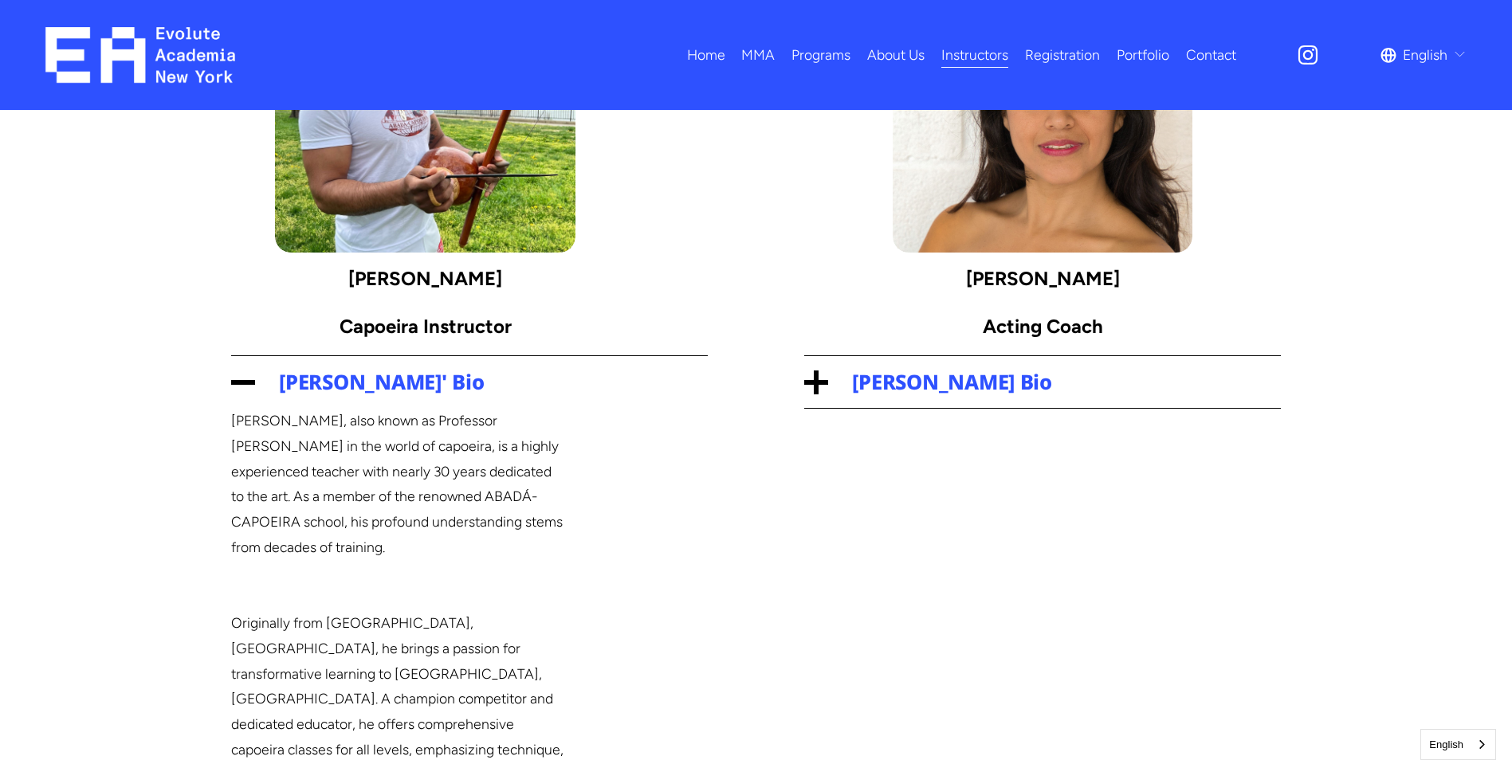
click at [373, 394] on span "Filipe Guedes' Bio" at bounding box center [481, 382] width 453 height 28
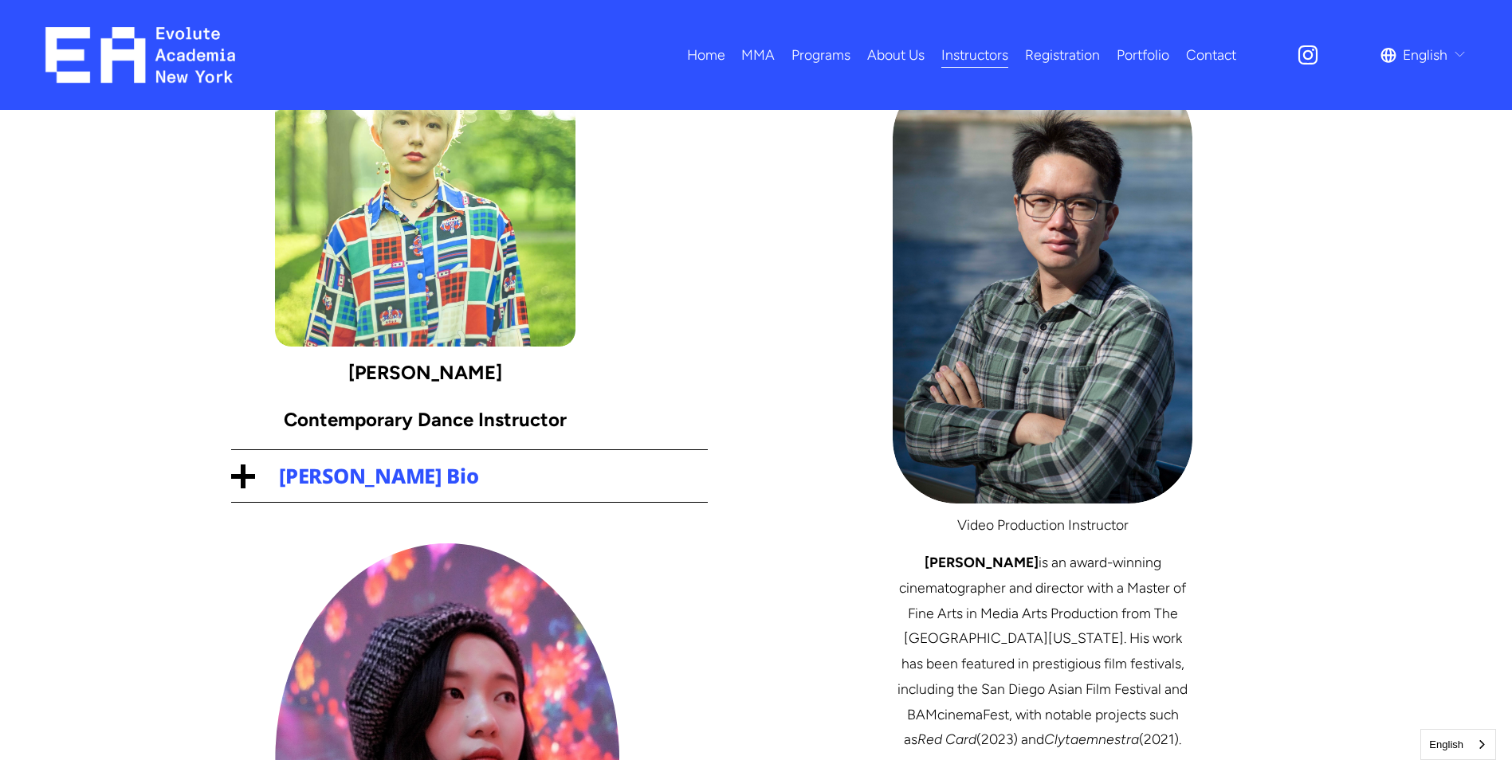
scroll to position [1082, 0]
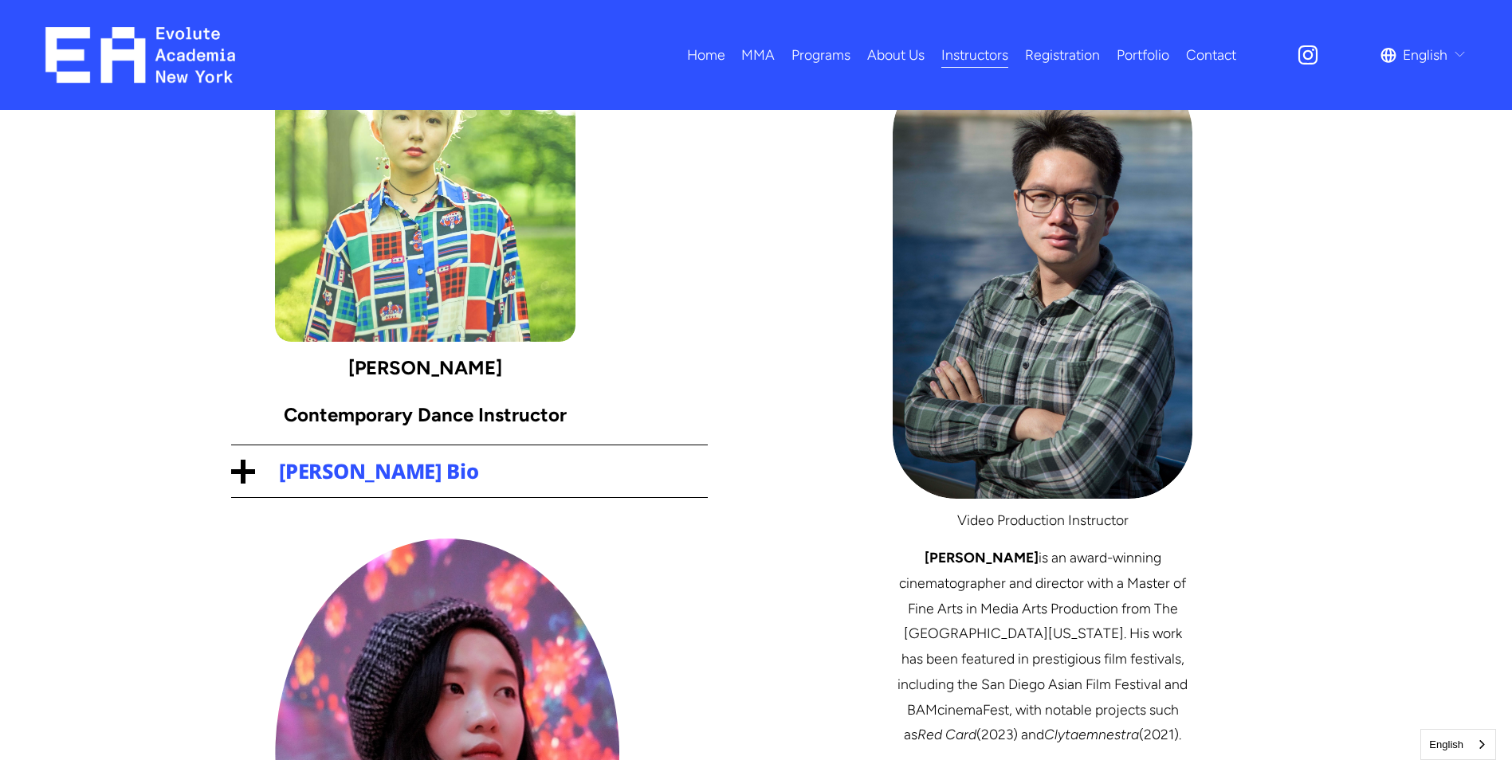
click at [391, 478] on span "Yurie Ono's Bio" at bounding box center [481, 471] width 453 height 28
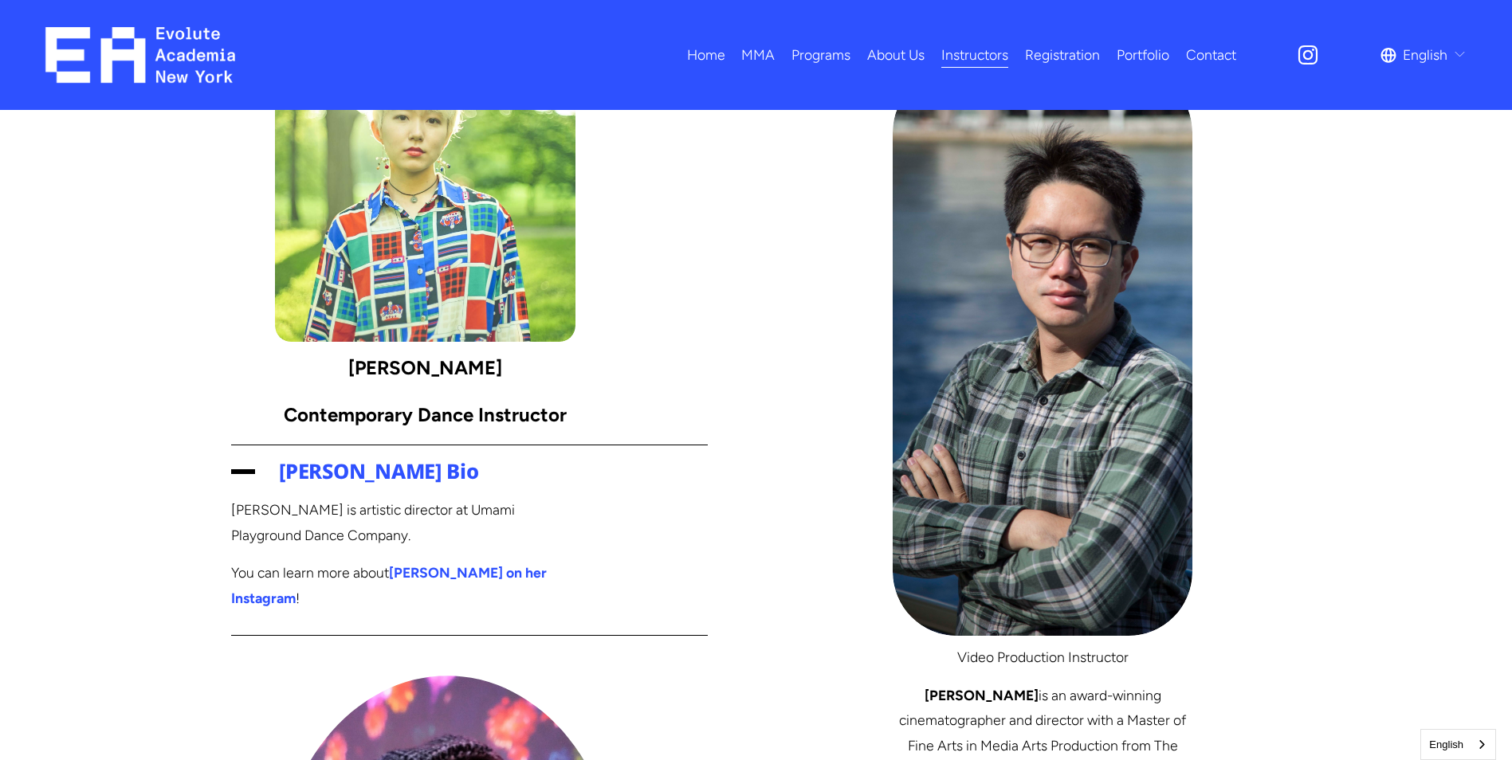
click at [375, 473] on span "Yurie Ono's Bio" at bounding box center [481, 471] width 453 height 28
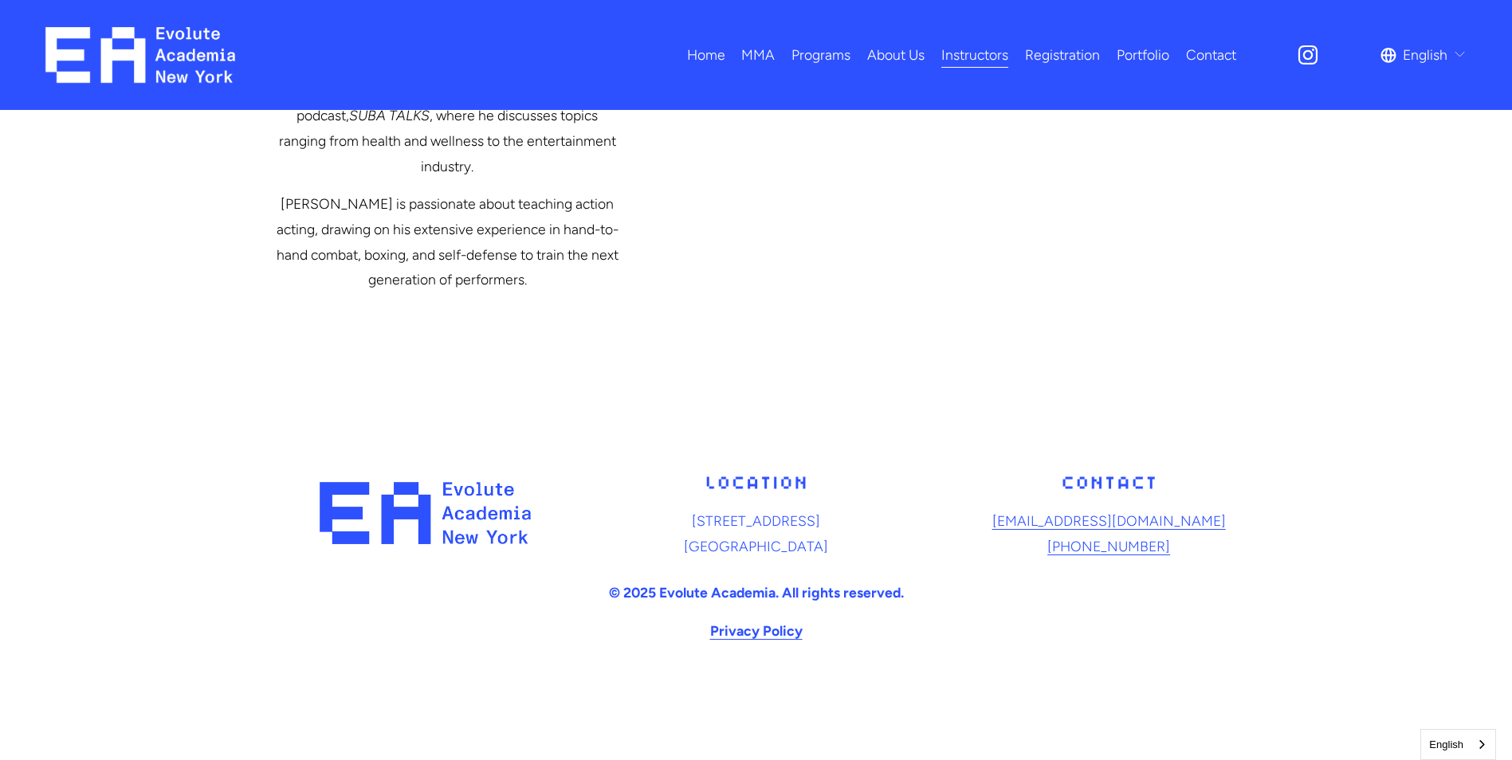
scroll to position [3409, 0]
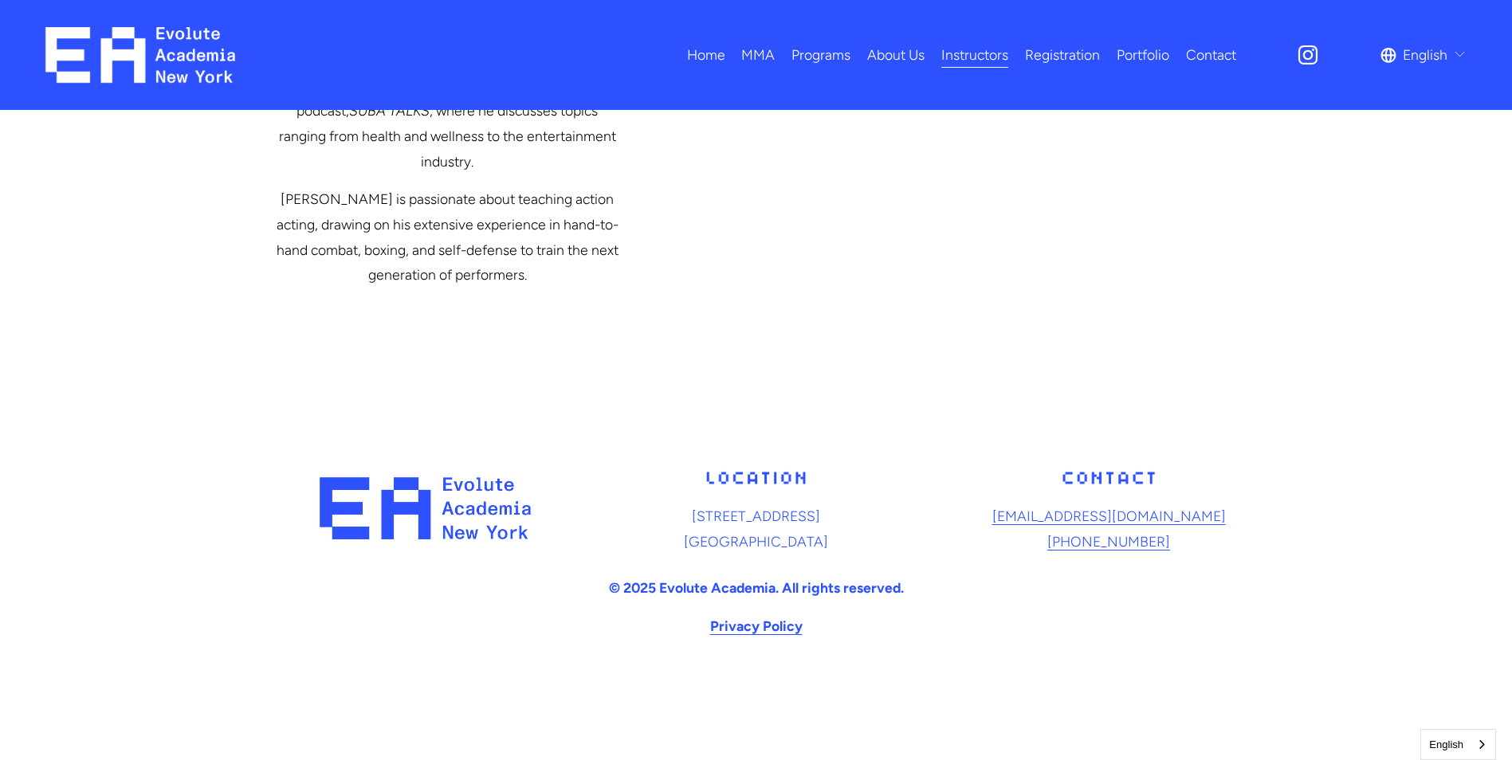
click at [1054, 59] on link "Registration" at bounding box center [1062, 55] width 75 height 28
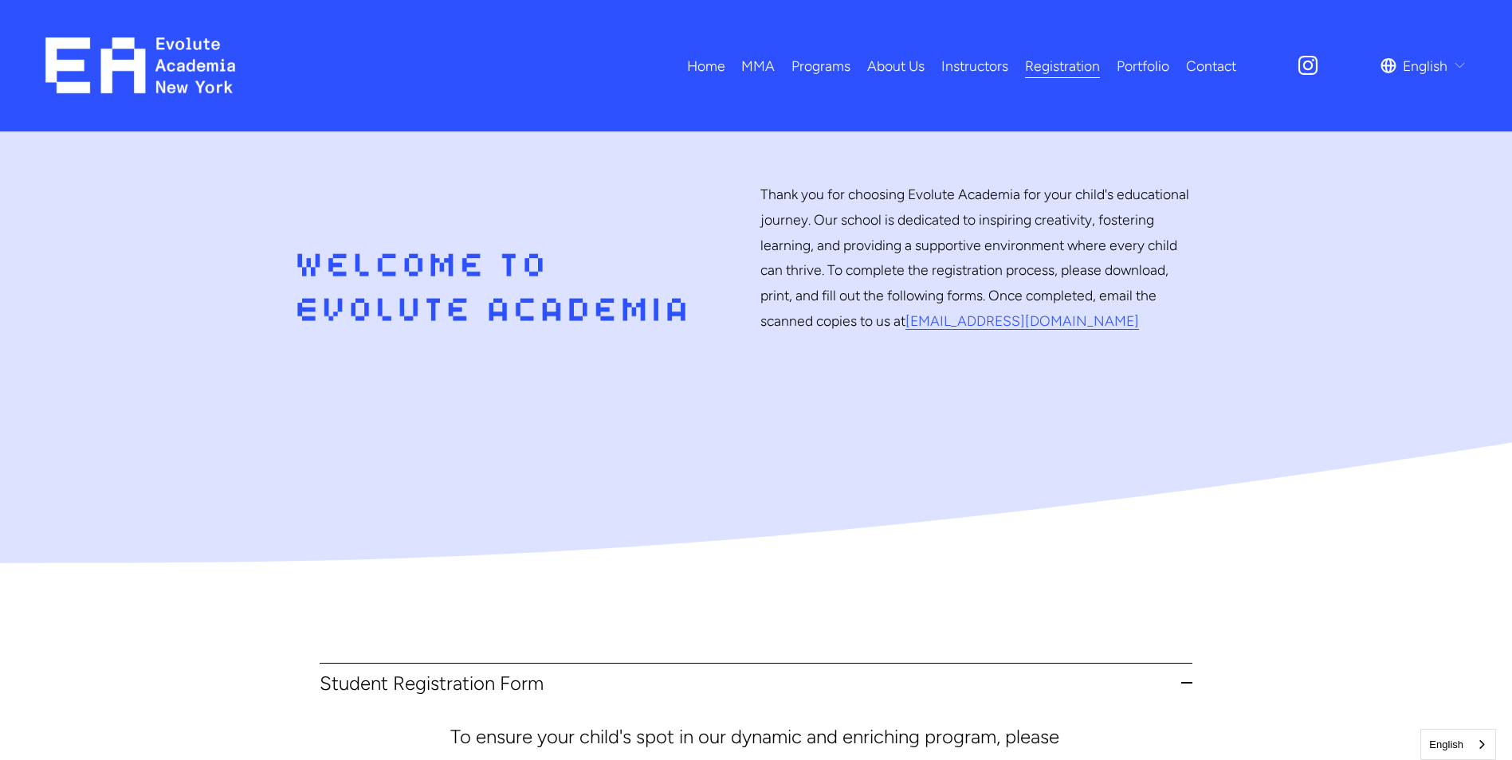
click at [1138, 66] on link "Portfolio" at bounding box center [1143, 66] width 53 height 28
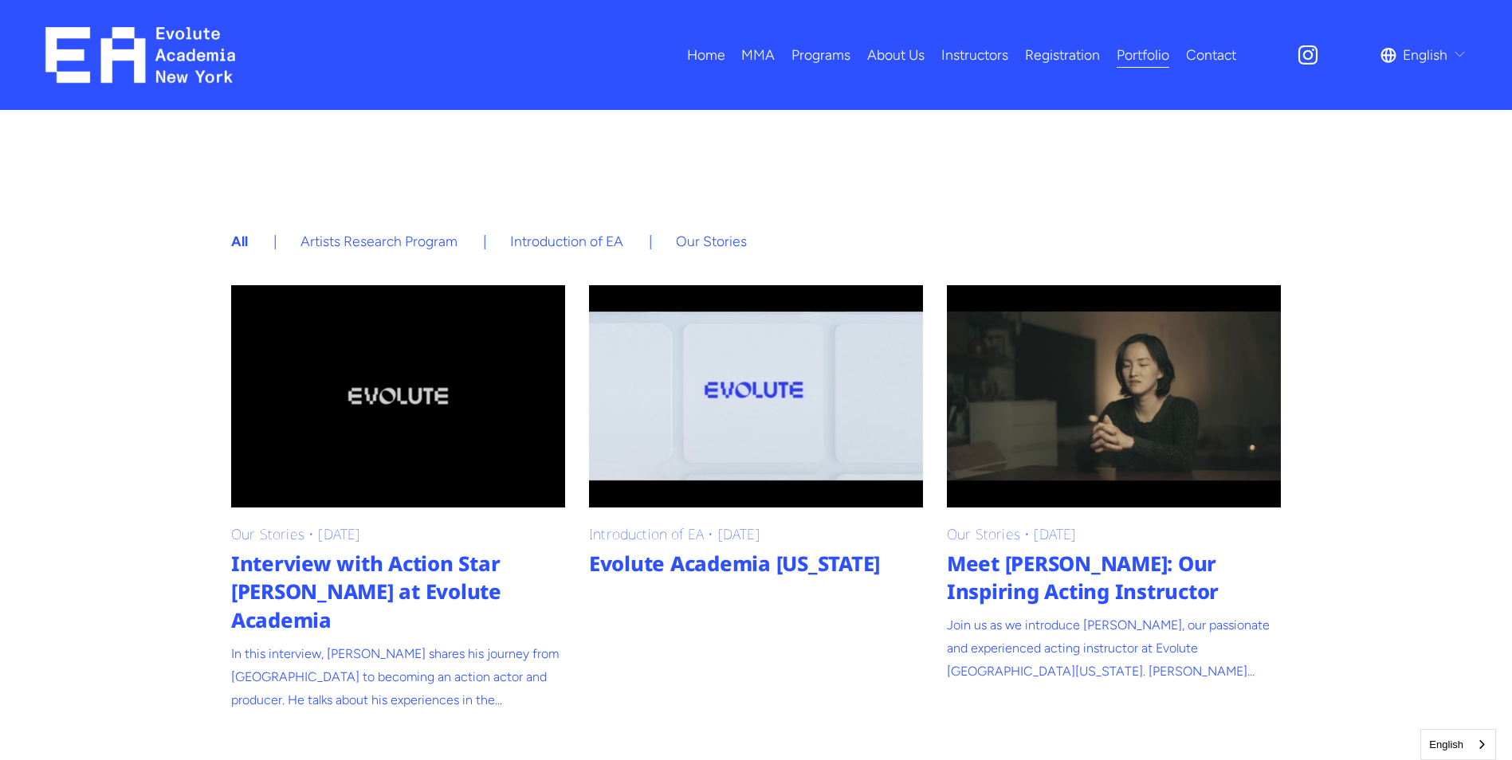
scroll to position [297, 0]
click at [371, 410] on link "Interview with Action Star Joe Suba at Evolute Academia" at bounding box center [398, 396] width 334 height 222
click at [774, 403] on link "Evolute Academia New York" at bounding box center [756, 396] width 334 height 222
click at [1088, 418] on link "Meet Claire Hsu: Our Inspiring Acting Instructor" at bounding box center [1114, 396] width 334 height 222
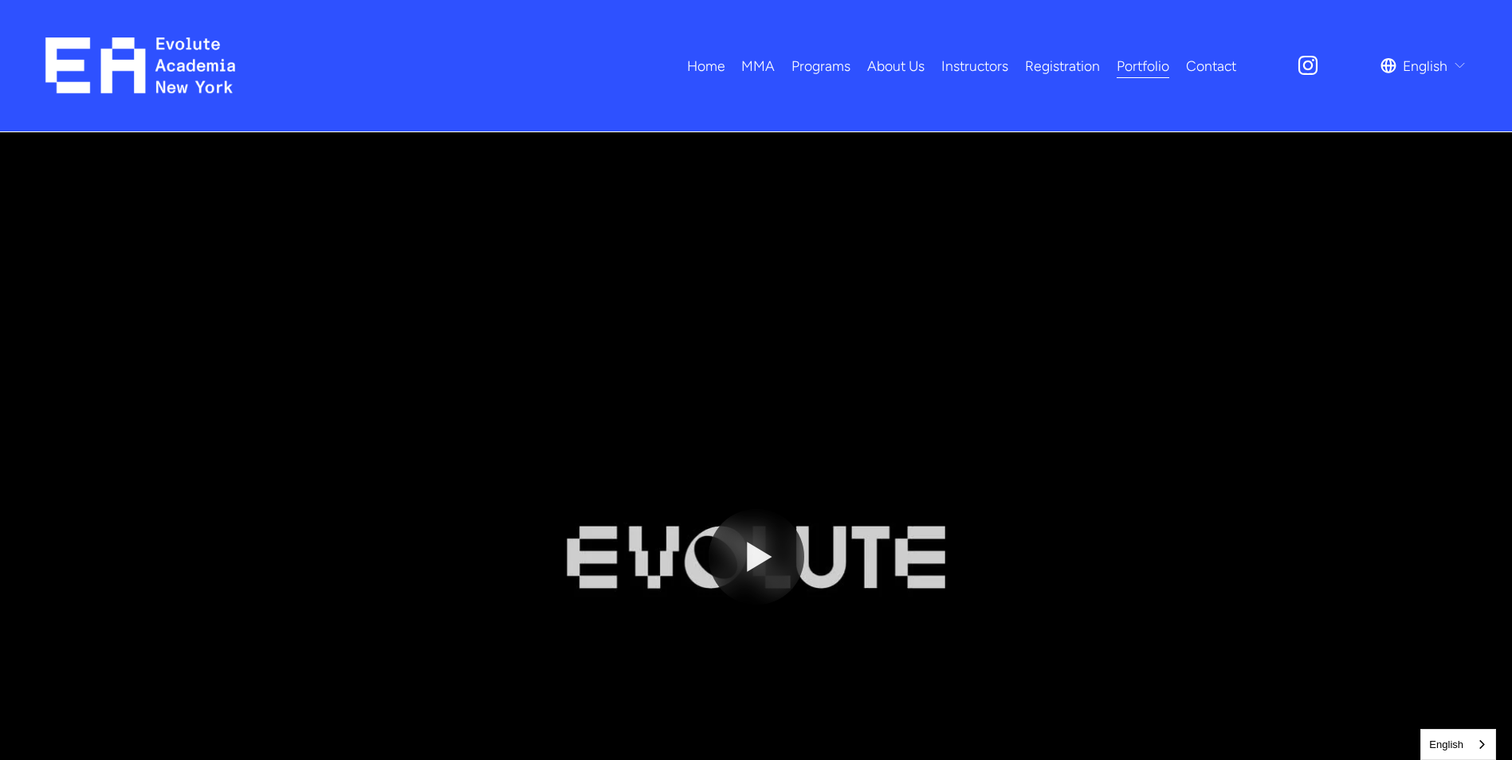
click at [769, 558] on button "Play" at bounding box center [757, 557] width 96 height 96
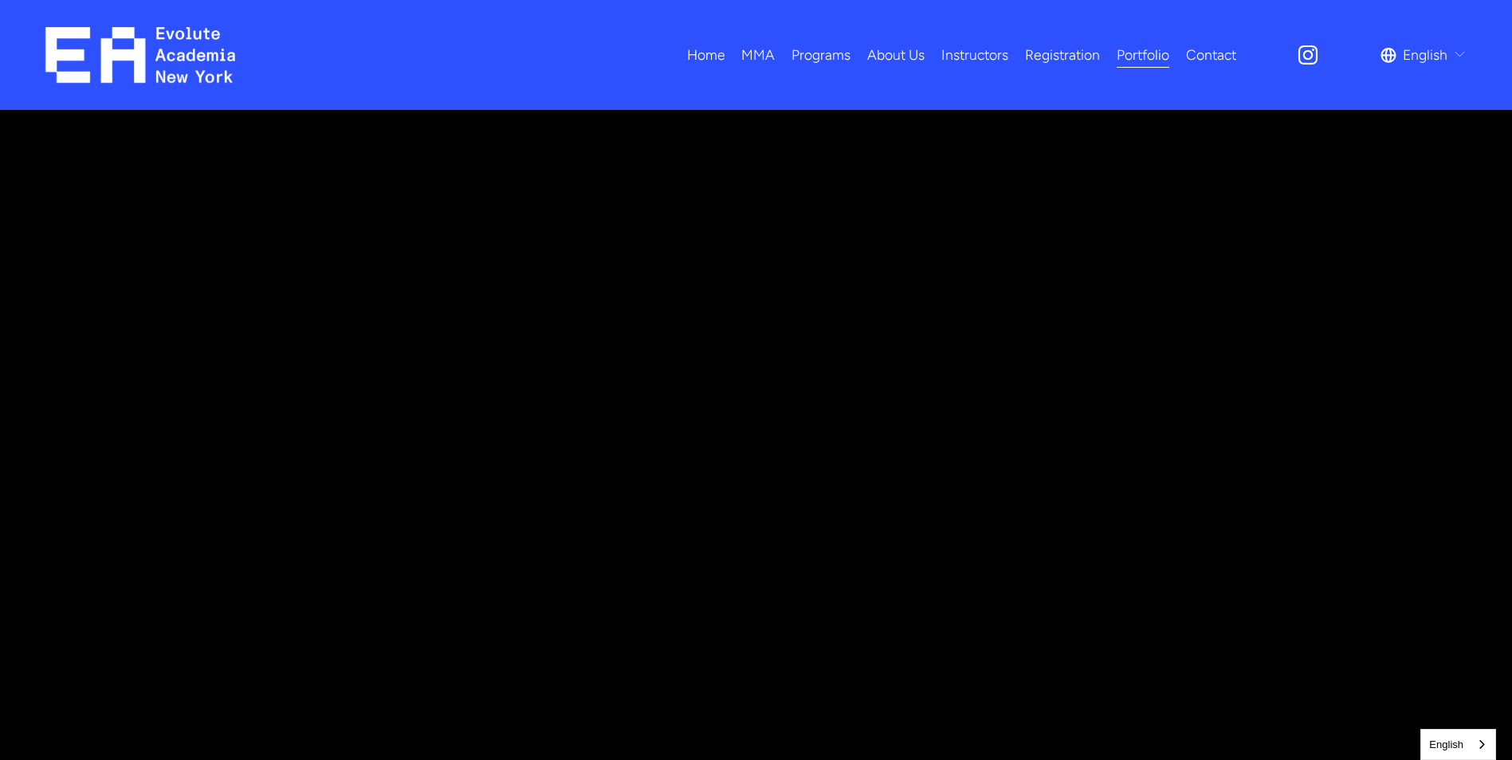
scroll to position [190, 0]
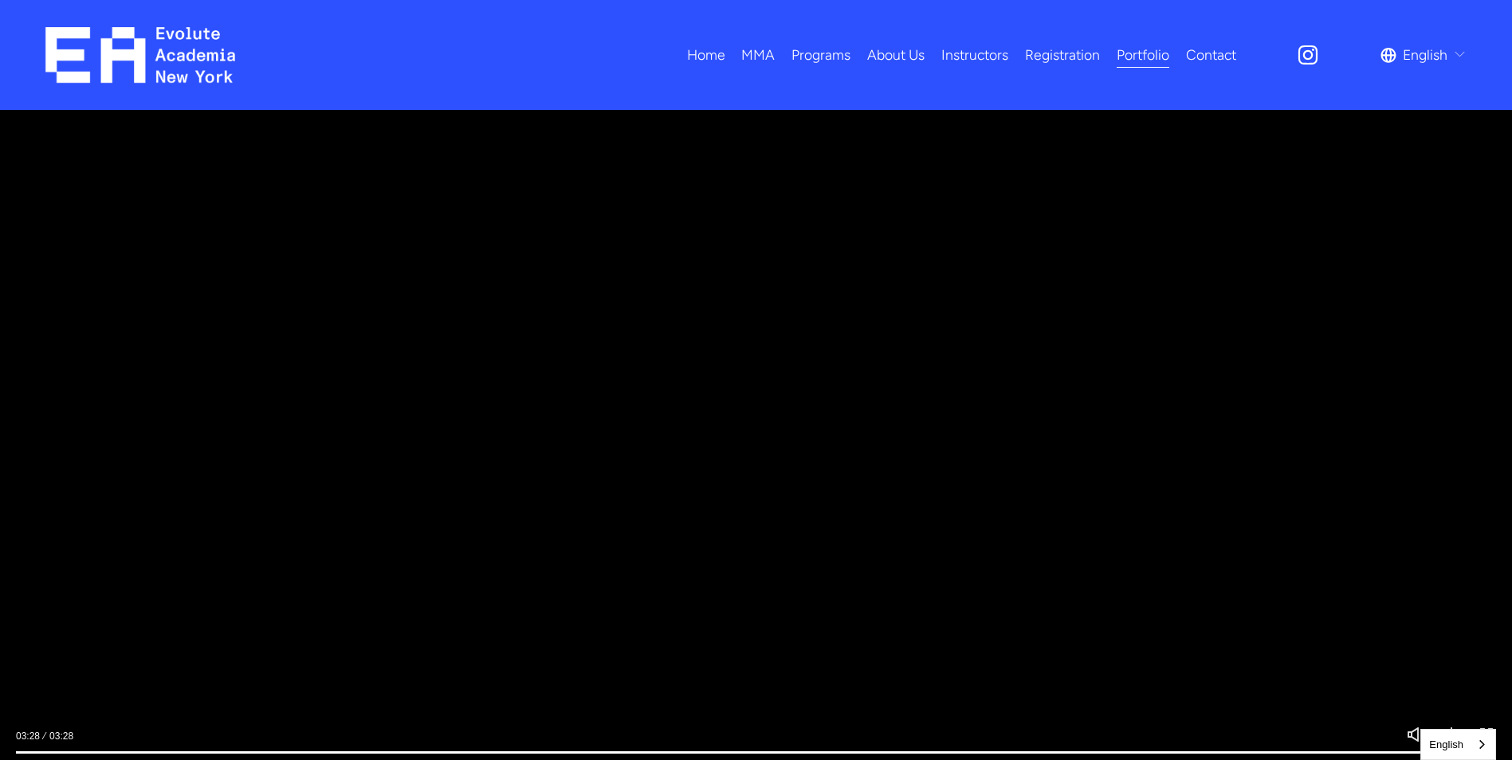
type input "***"
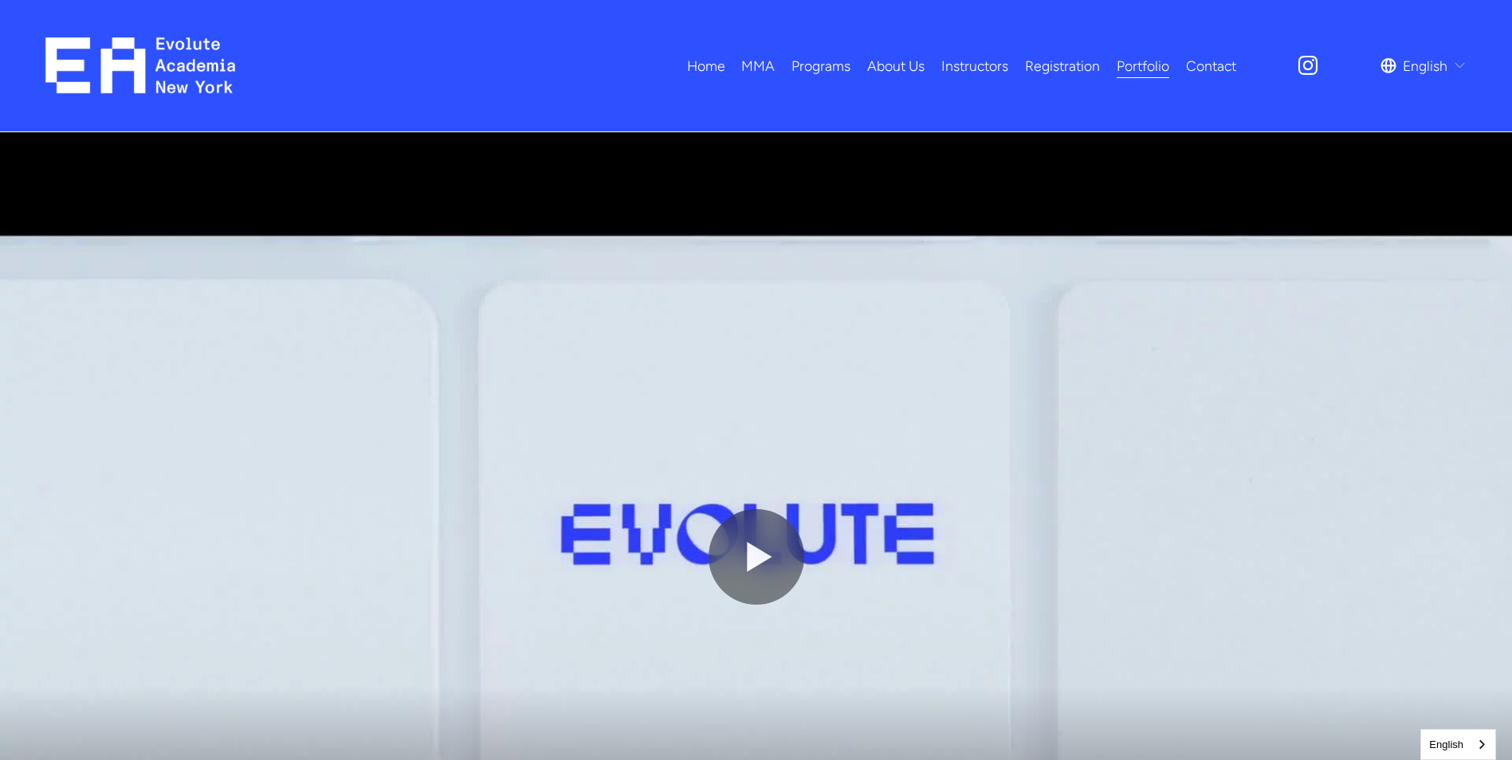
click at [767, 561] on button "Play" at bounding box center [757, 557] width 96 height 96
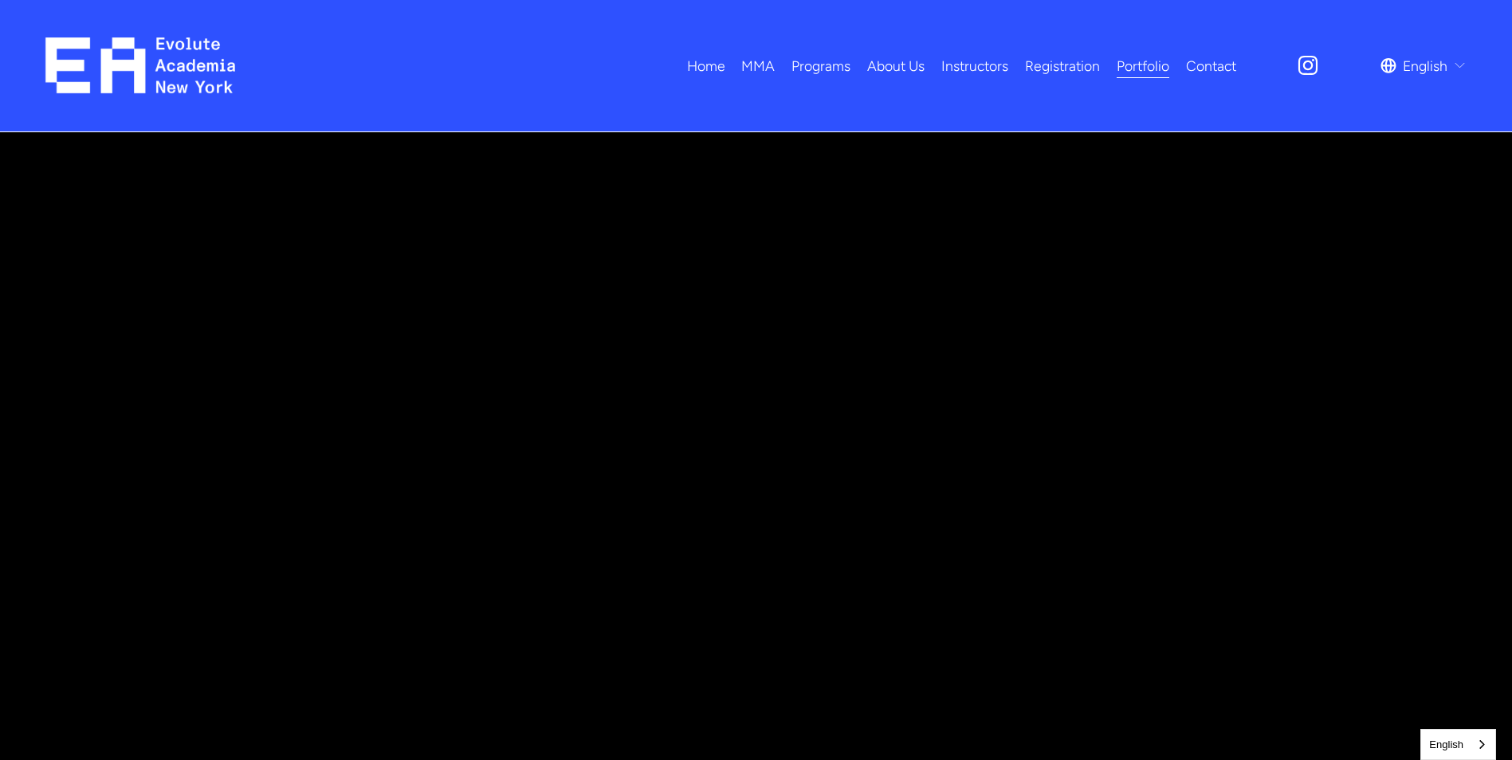
type input "****"
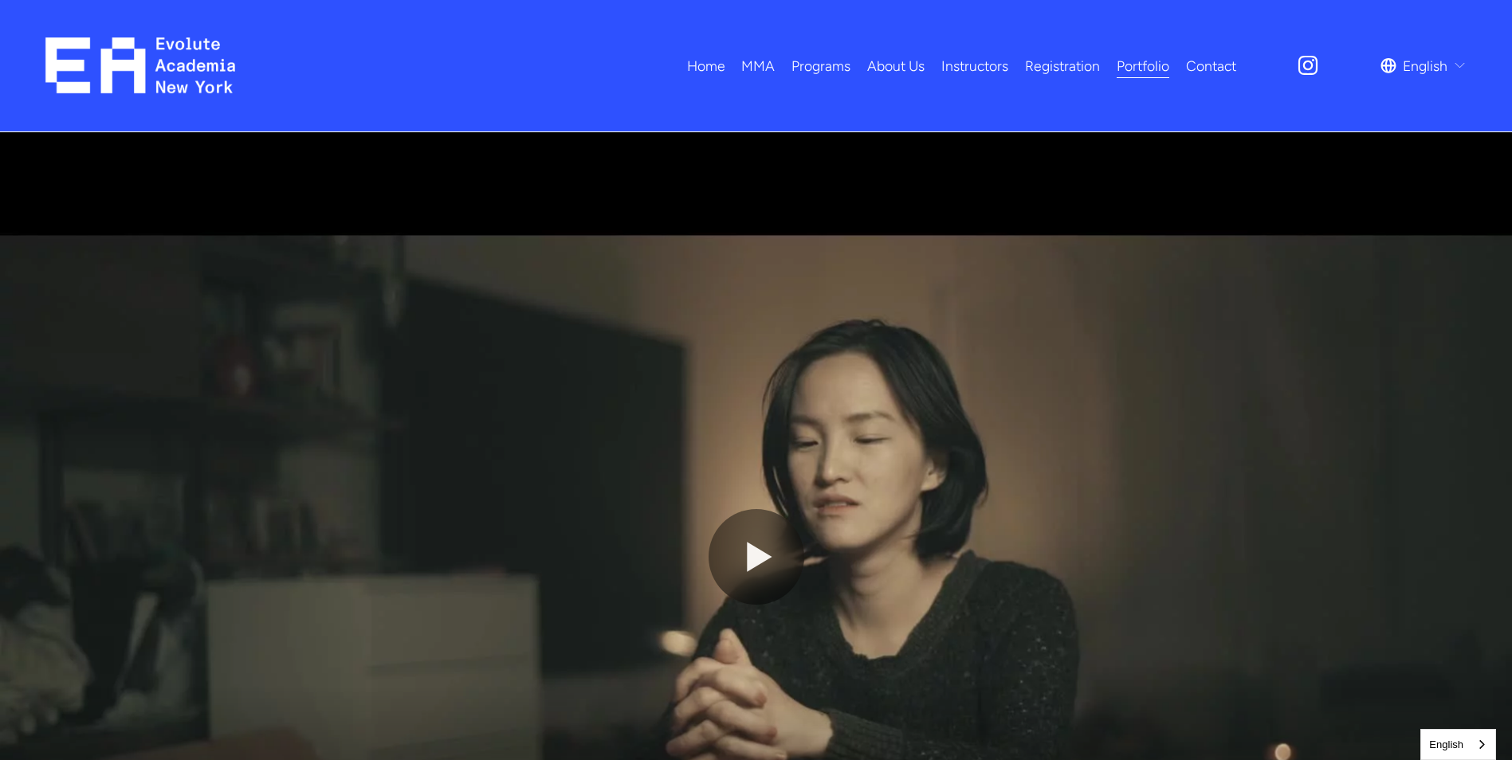
click at [767, 558] on button "Play" at bounding box center [757, 557] width 96 height 96
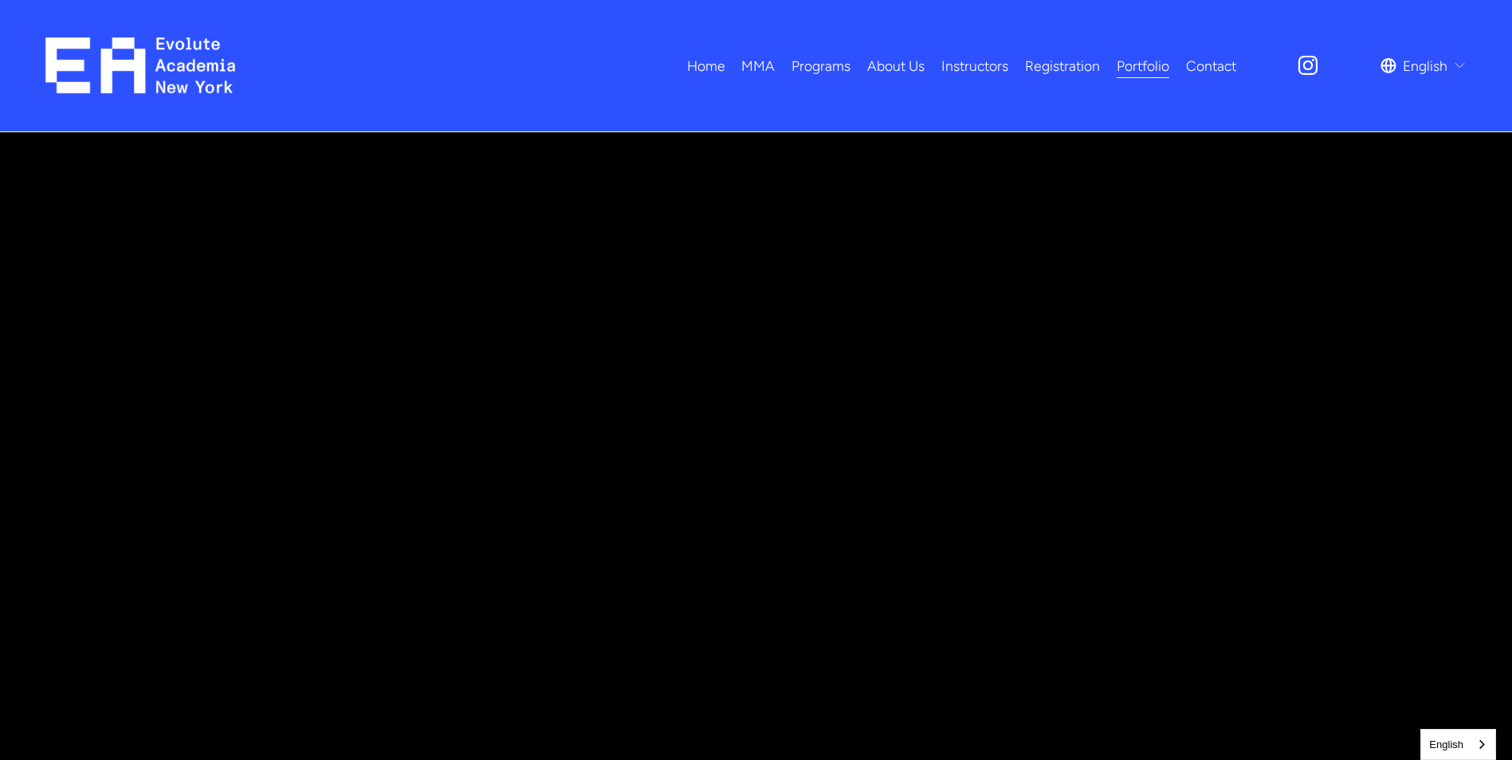
click at [1140, 69] on link "Portfolio" at bounding box center [1143, 66] width 53 height 28
type input "*****"
